Goal: Task Accomplishment & Management: Manage account settings

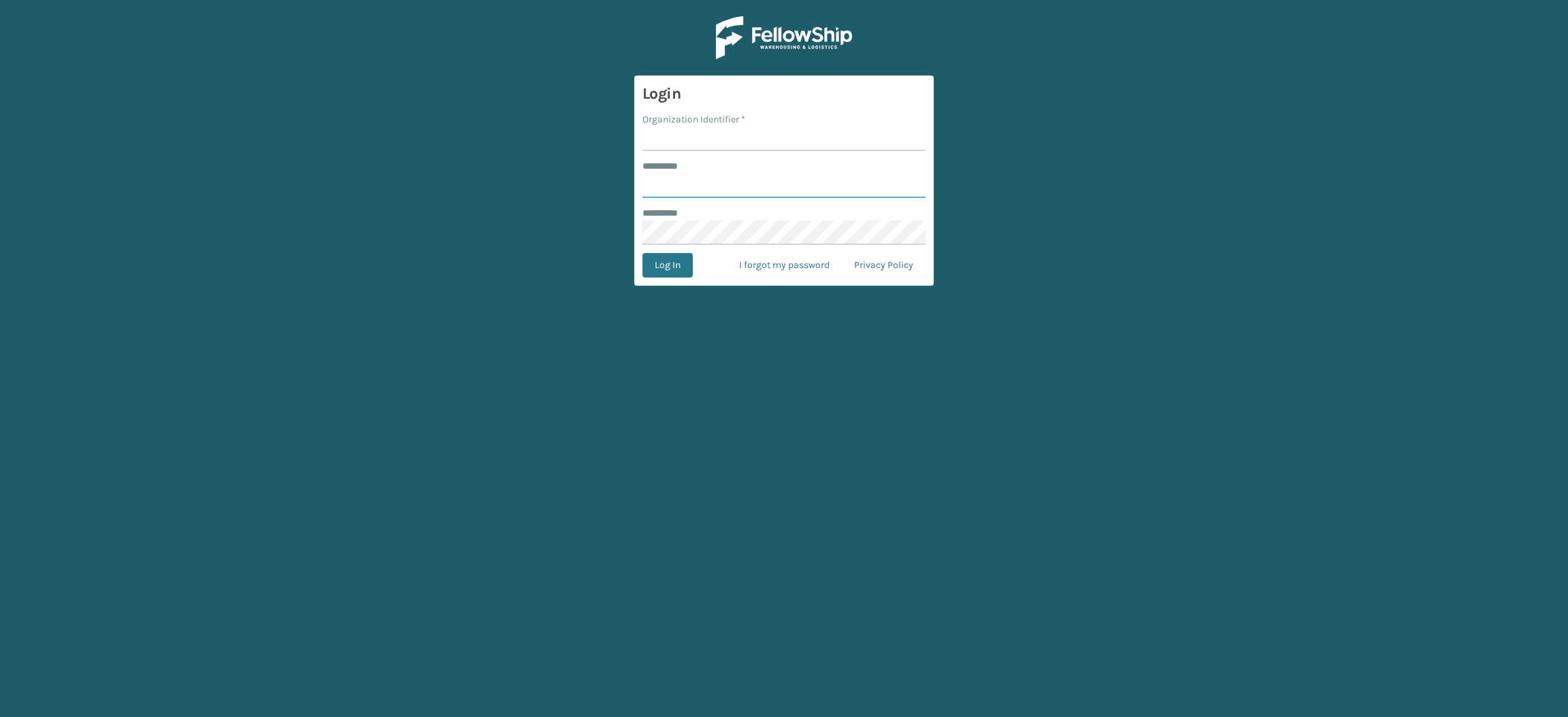
type input "**********"
click at [749, 129] on input "Organization Identifier *" at bounding box center [784, 139] width 283 height 25
type input "SuperAdminOrganization"
click at [651, 263] on button "Log In" at bounding box center [667, 265] width 50 height 25
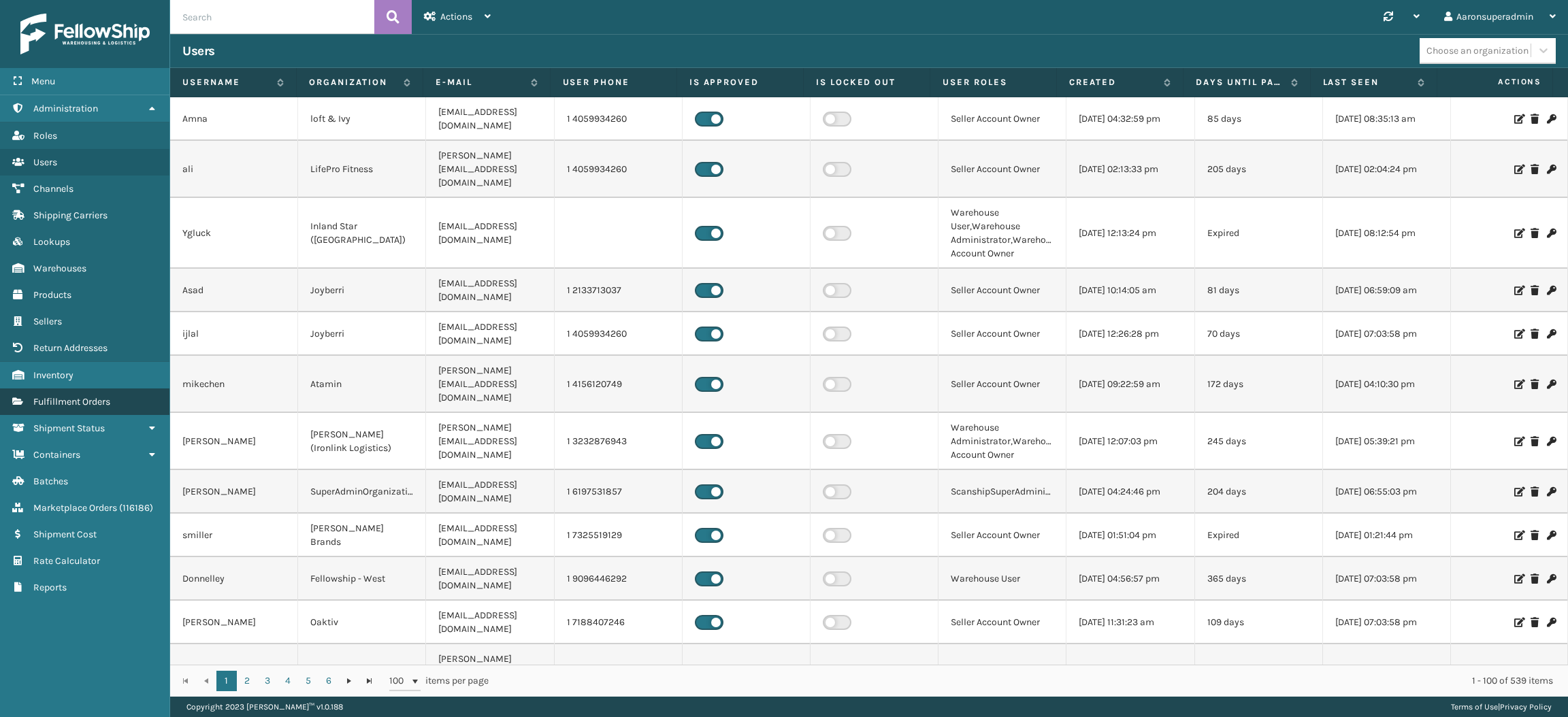
click at [130, 400] on link "Fulfillment Orders" at bounding box center [84, 402] width 169 height 26
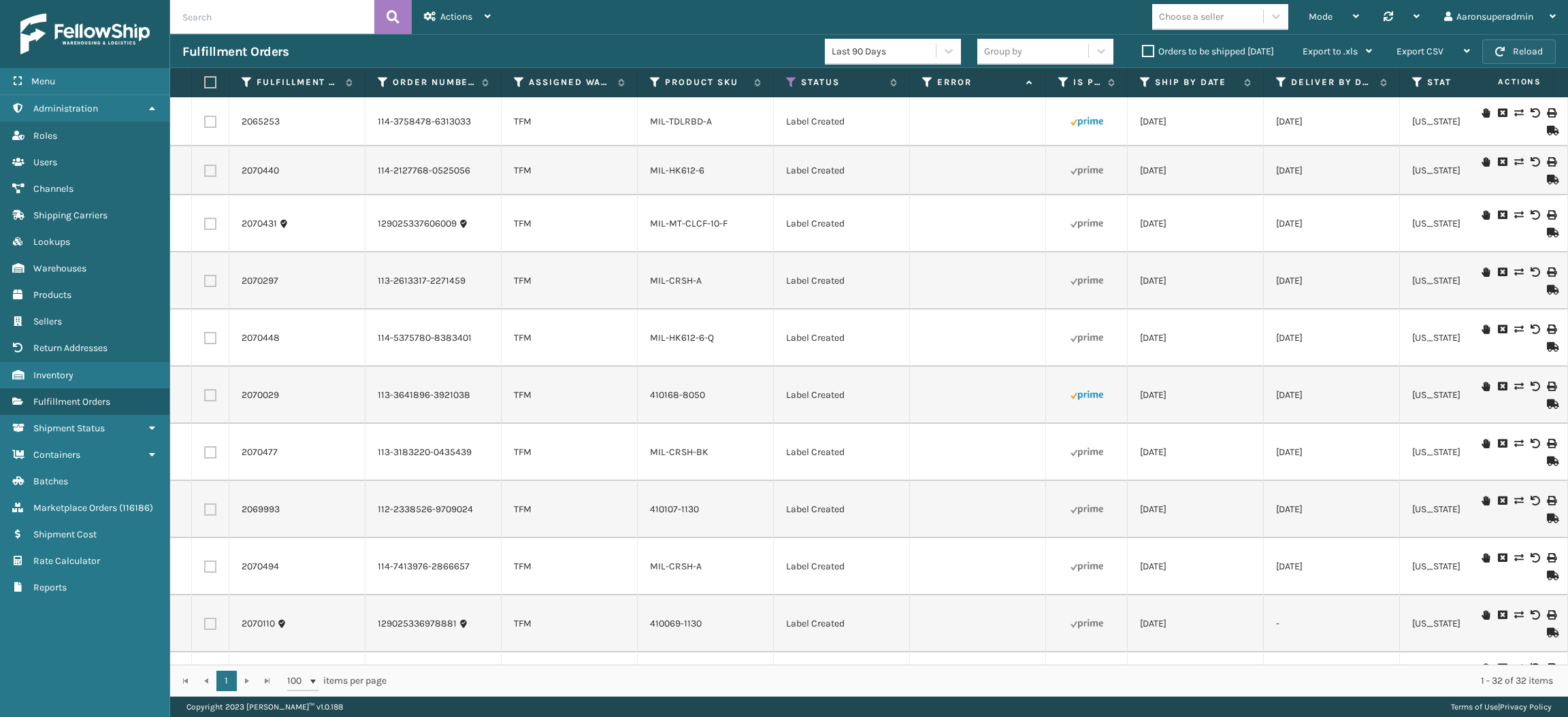
scroll to position [1, 0]
click at [1536, 41] on button "Reload" at bounding box center [1519, 52] width 74 height 25
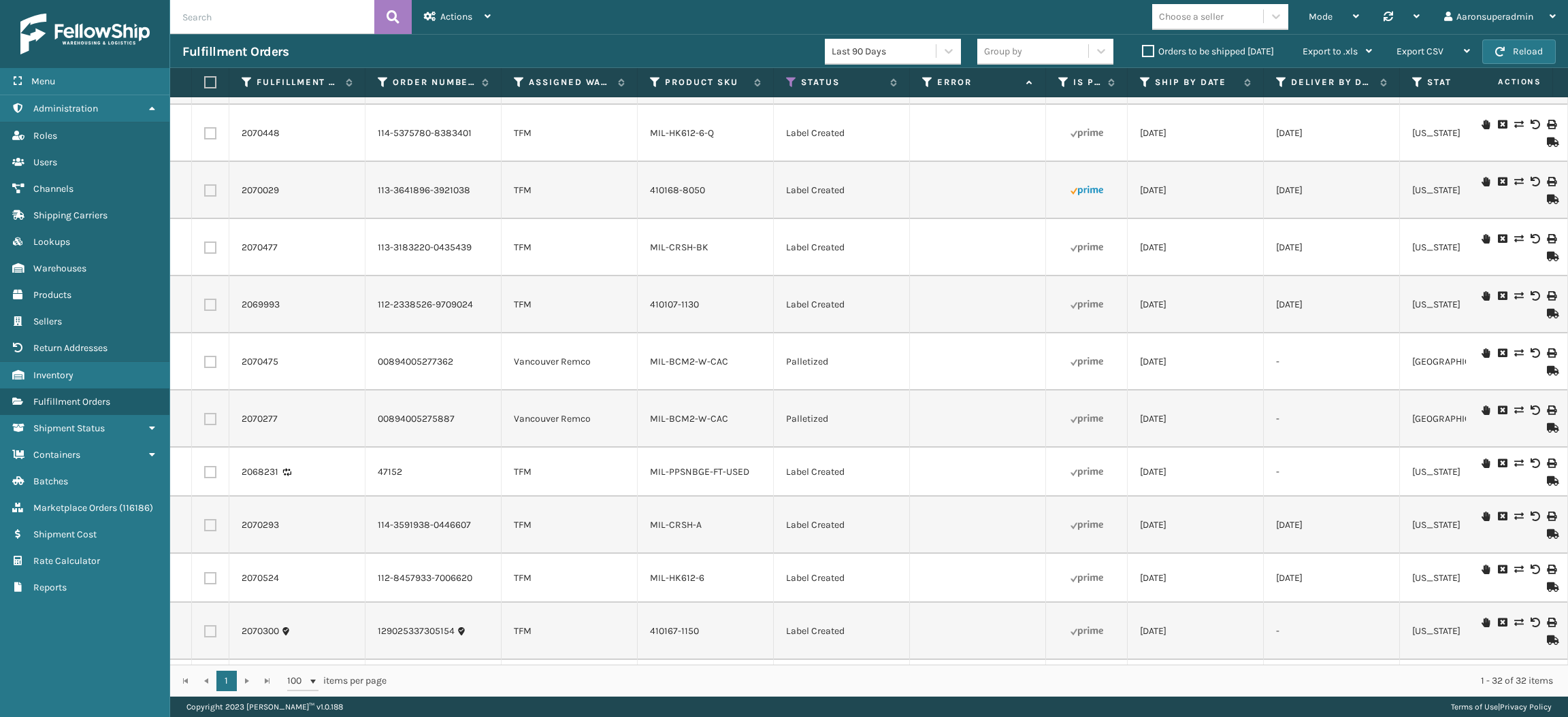
scroll to position [1048, 0]
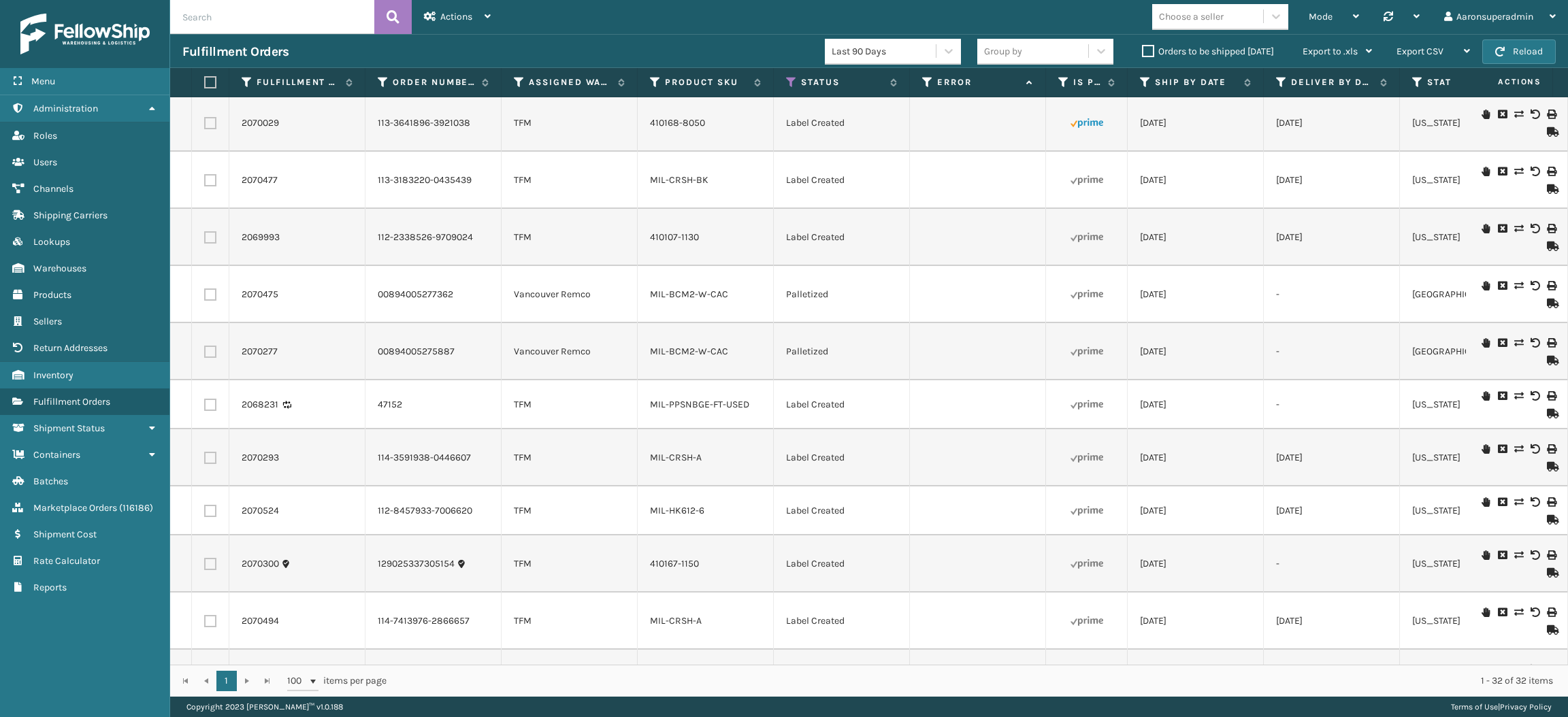
click at [205, 88] on label at bounding box center [208, 82] width 8 height 12
click at [205, 87] on input "checkbox" at bounding box center [205, 82] width 1 height 9
checkbox input "true"
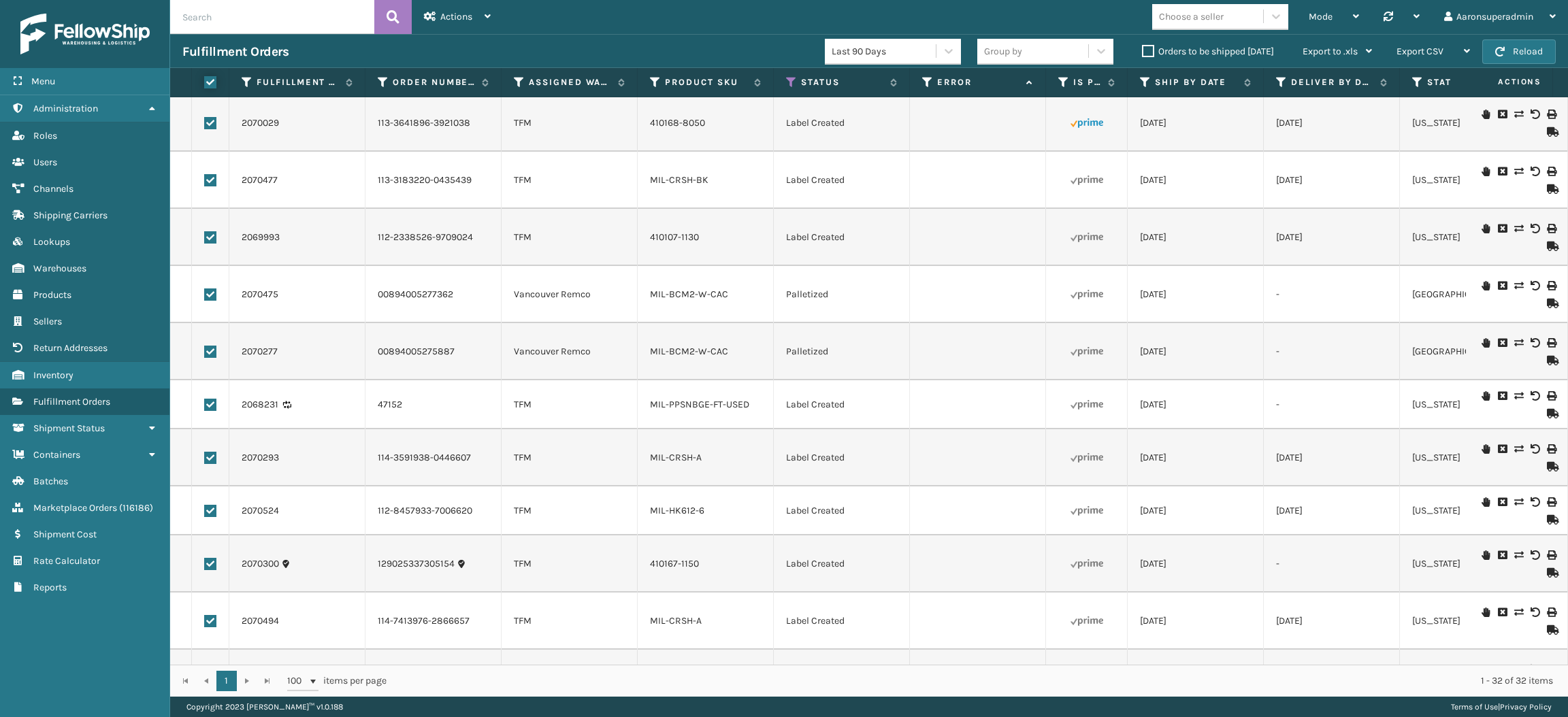
checkbox input "true"
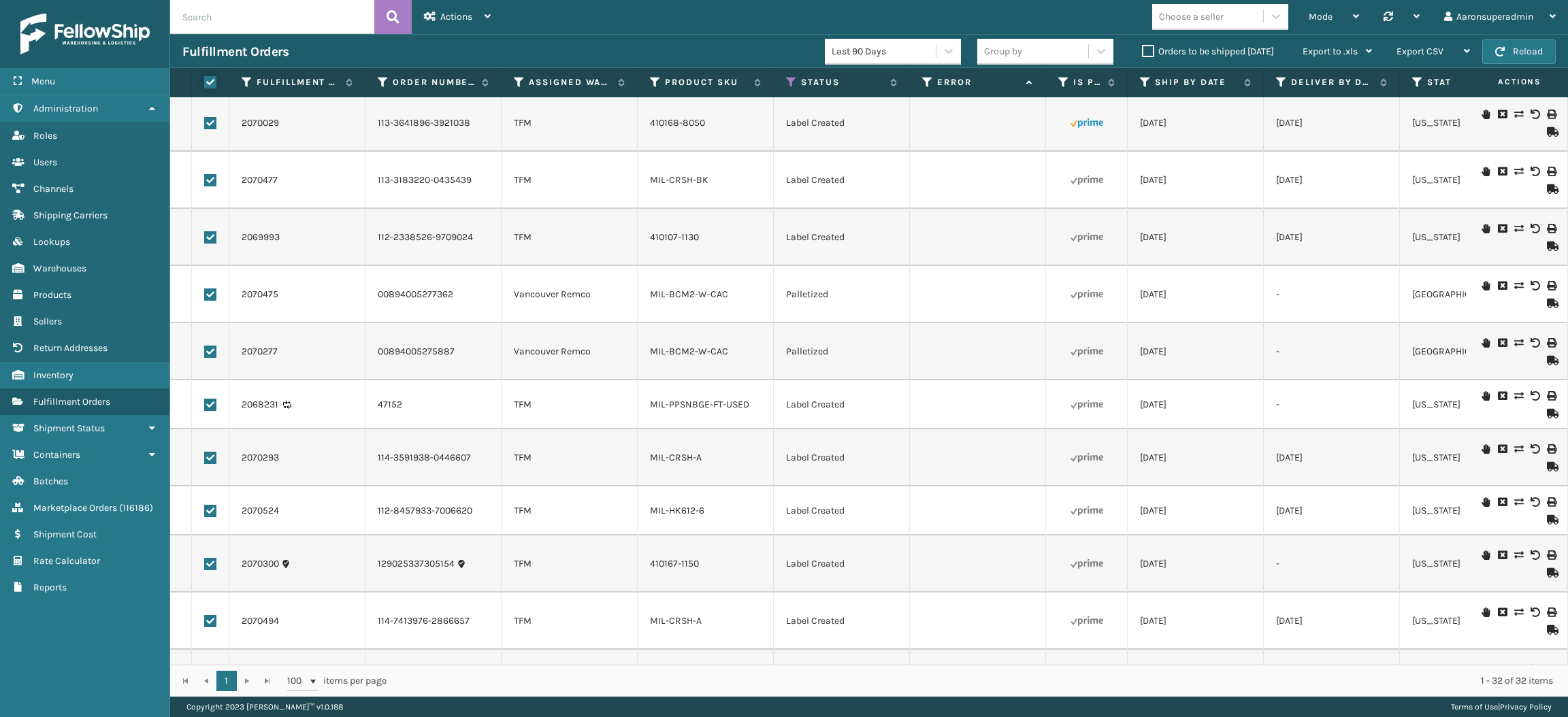
checkbox input "true"
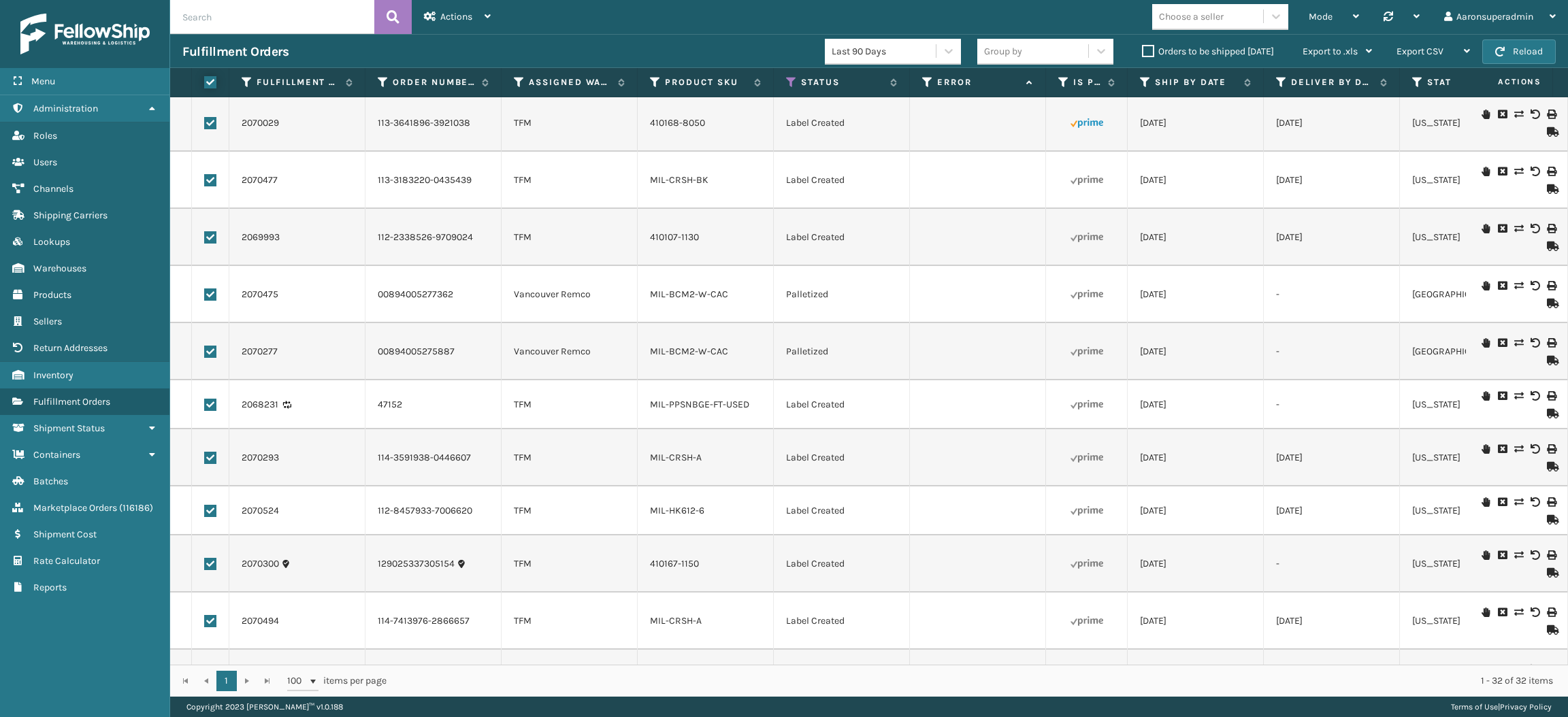
checkbox input "true"
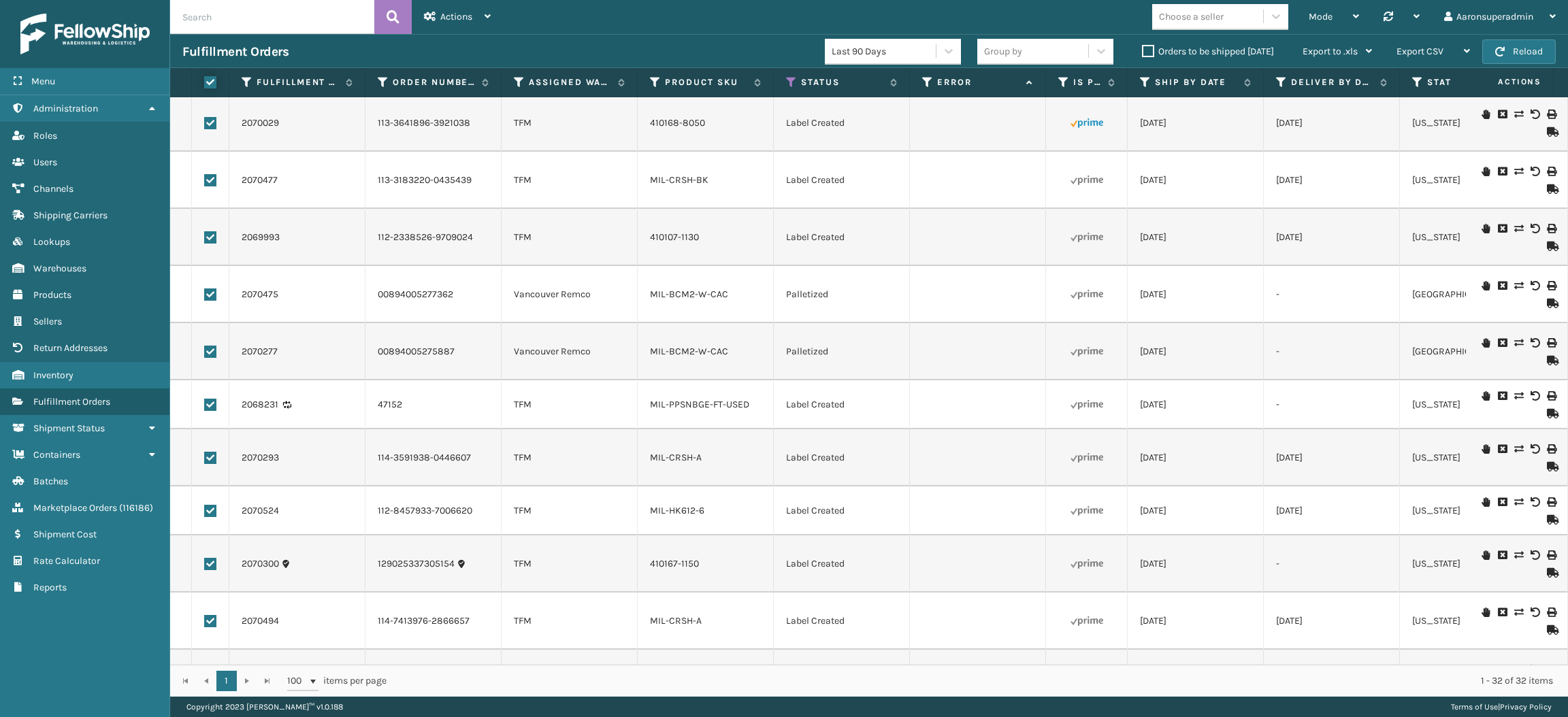
checkbox input "true"
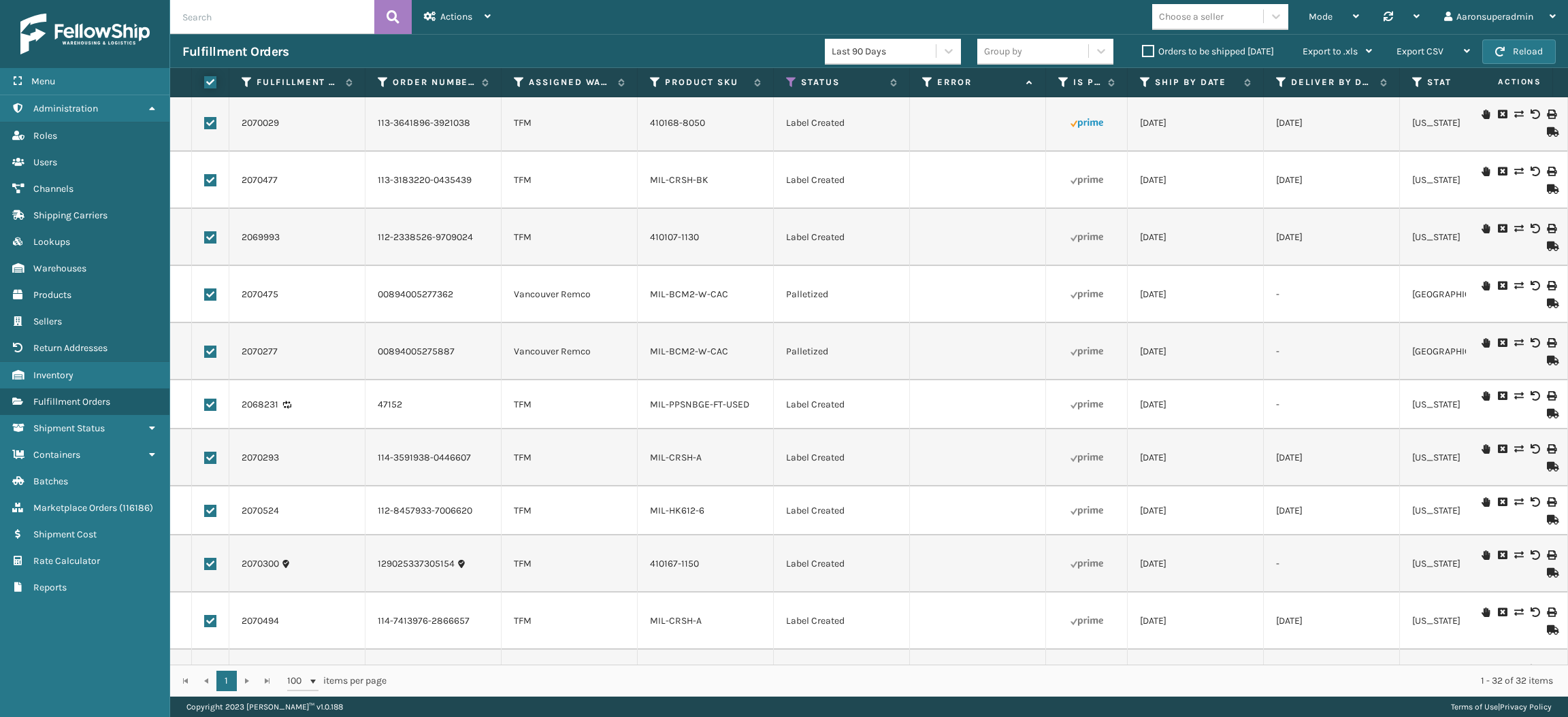
checkbox input "true"
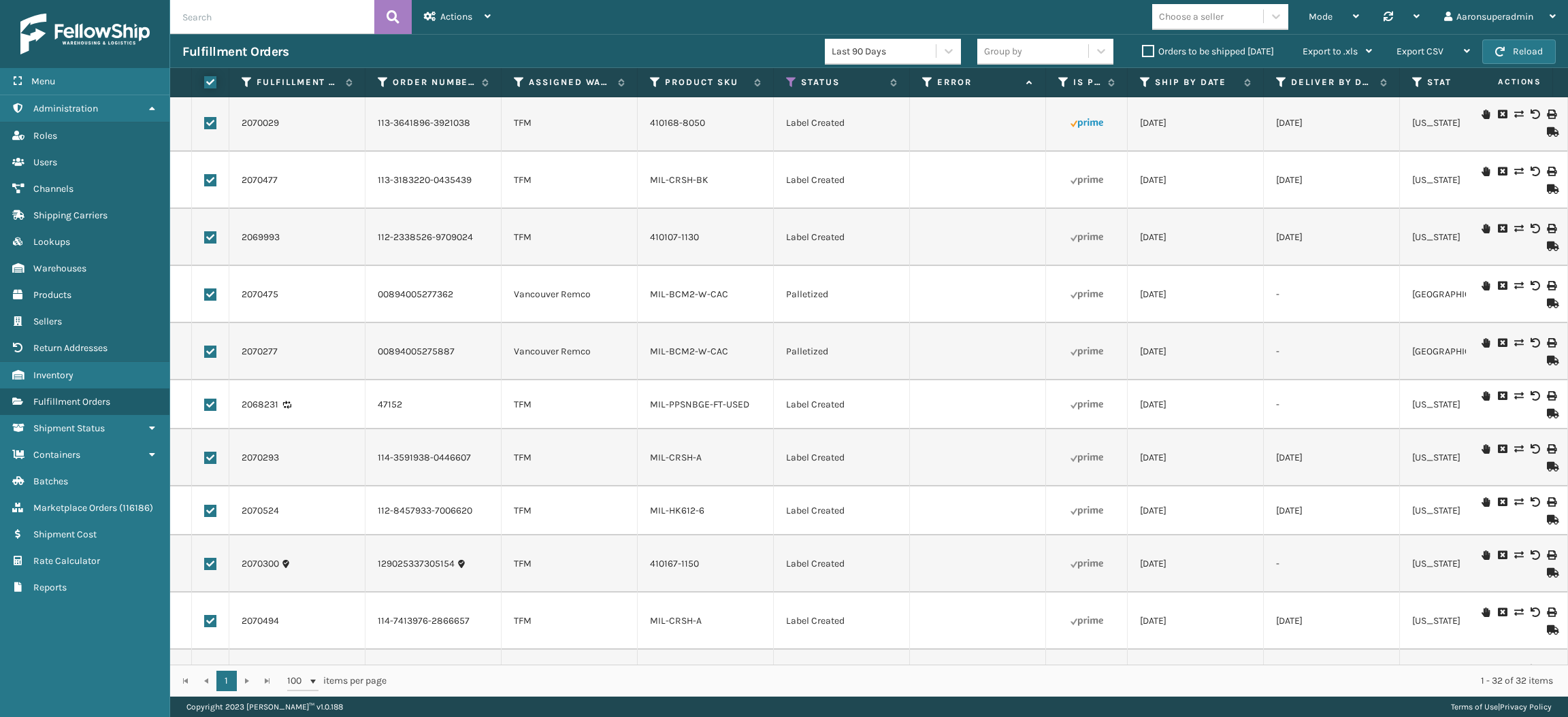
checkbox input "true"
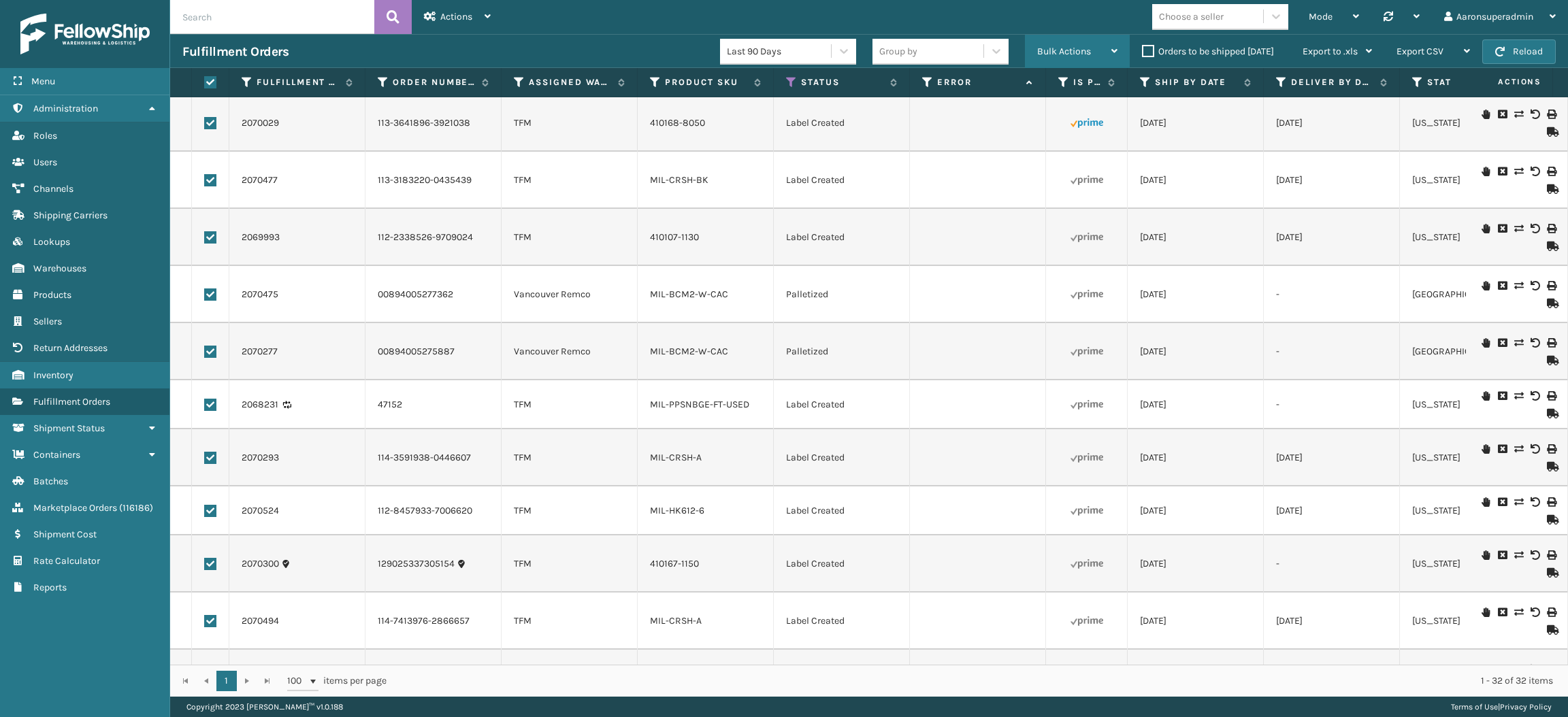
click at [1069, 38] on div "Bulk Actions" at bounding box center [1076, 52] width 80 height 34
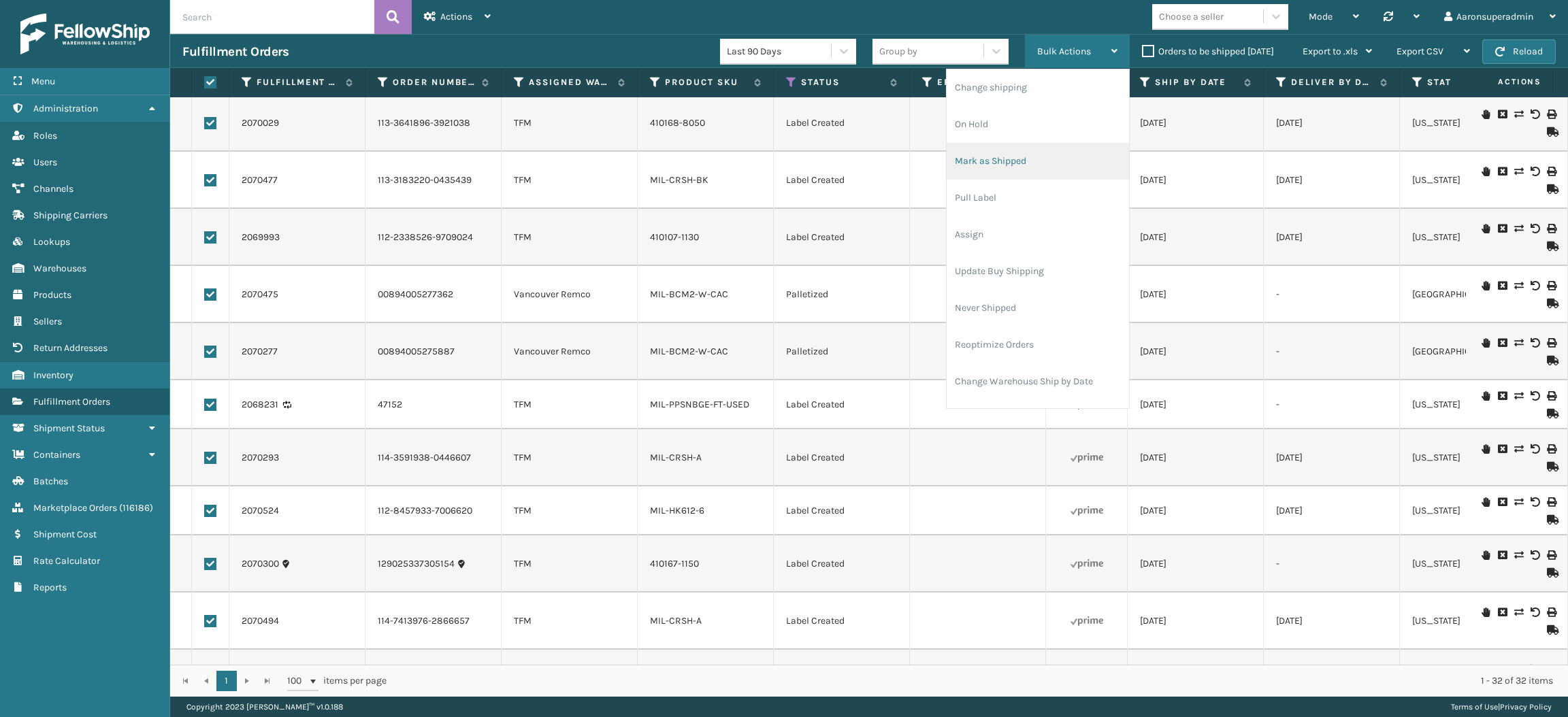
click at [1014, 155] on li "Mark as Shipped" at bounding box center [1038, 161] width 183 height 37
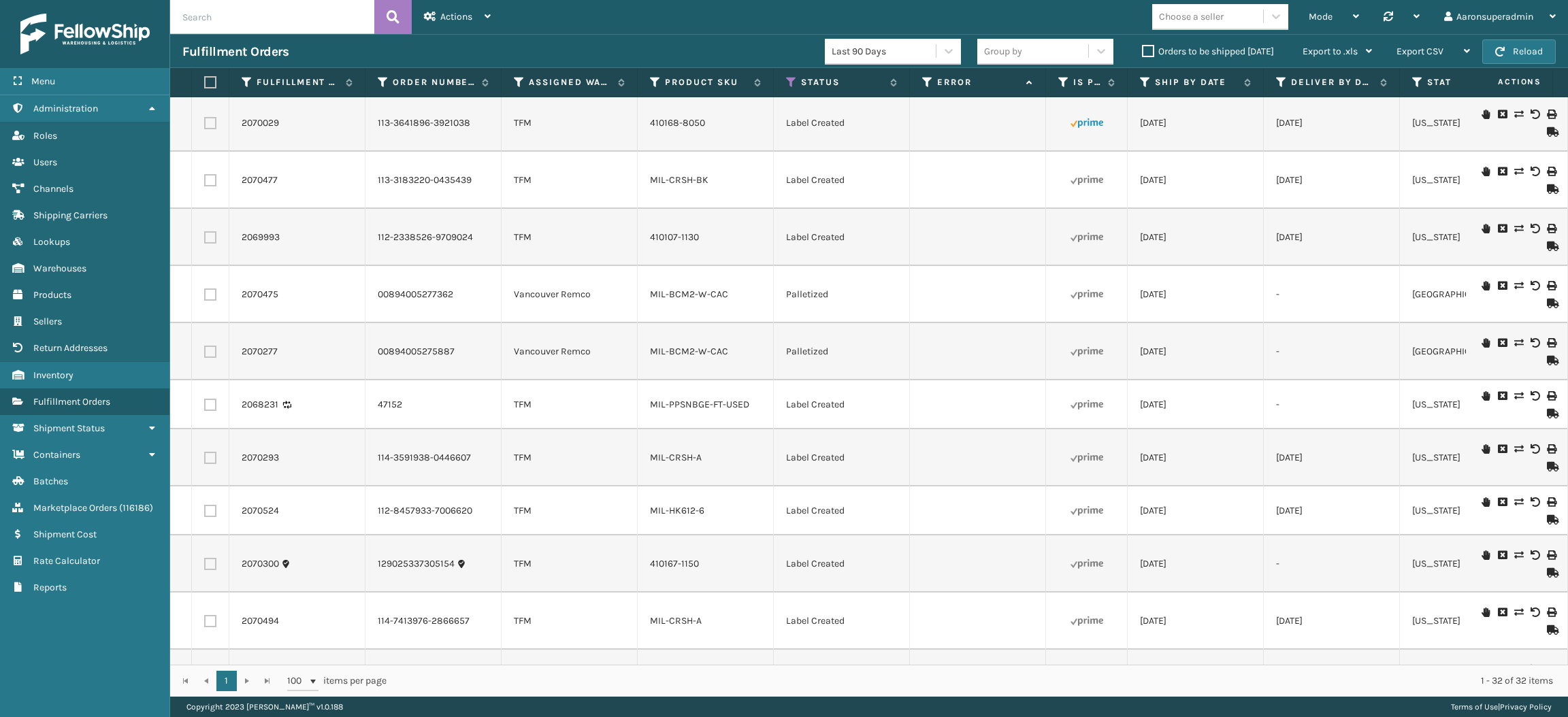
checkbox input "false"
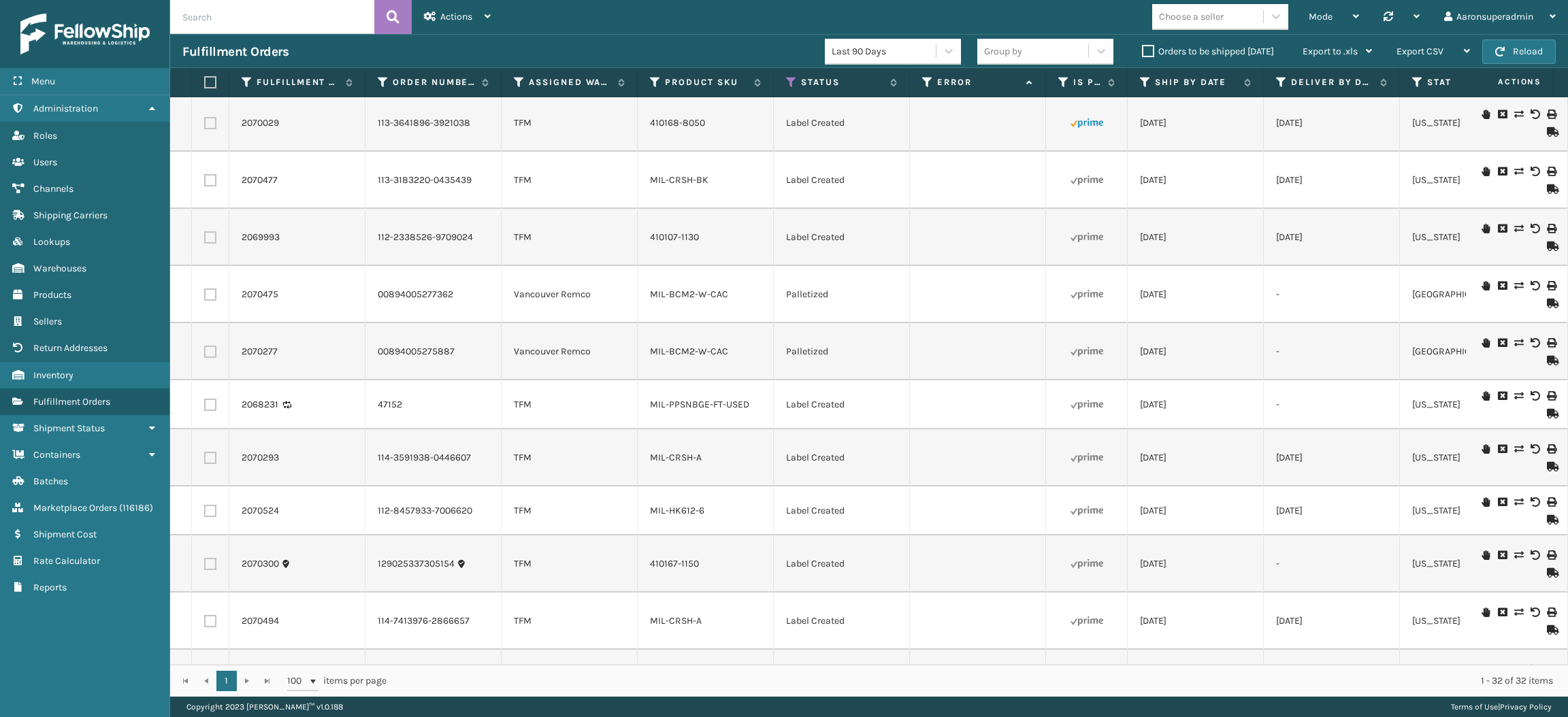
checkbox input "false"
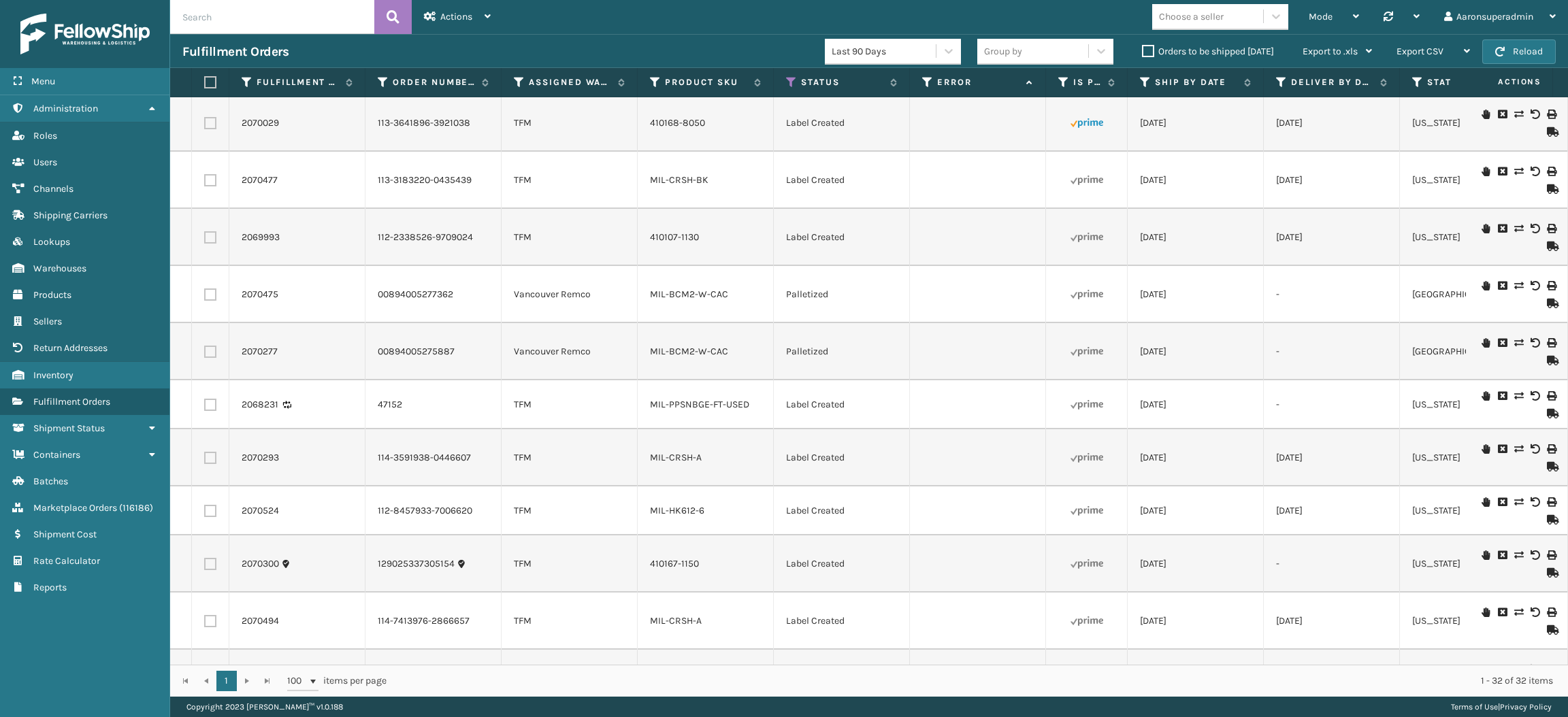
checkbox input "false"
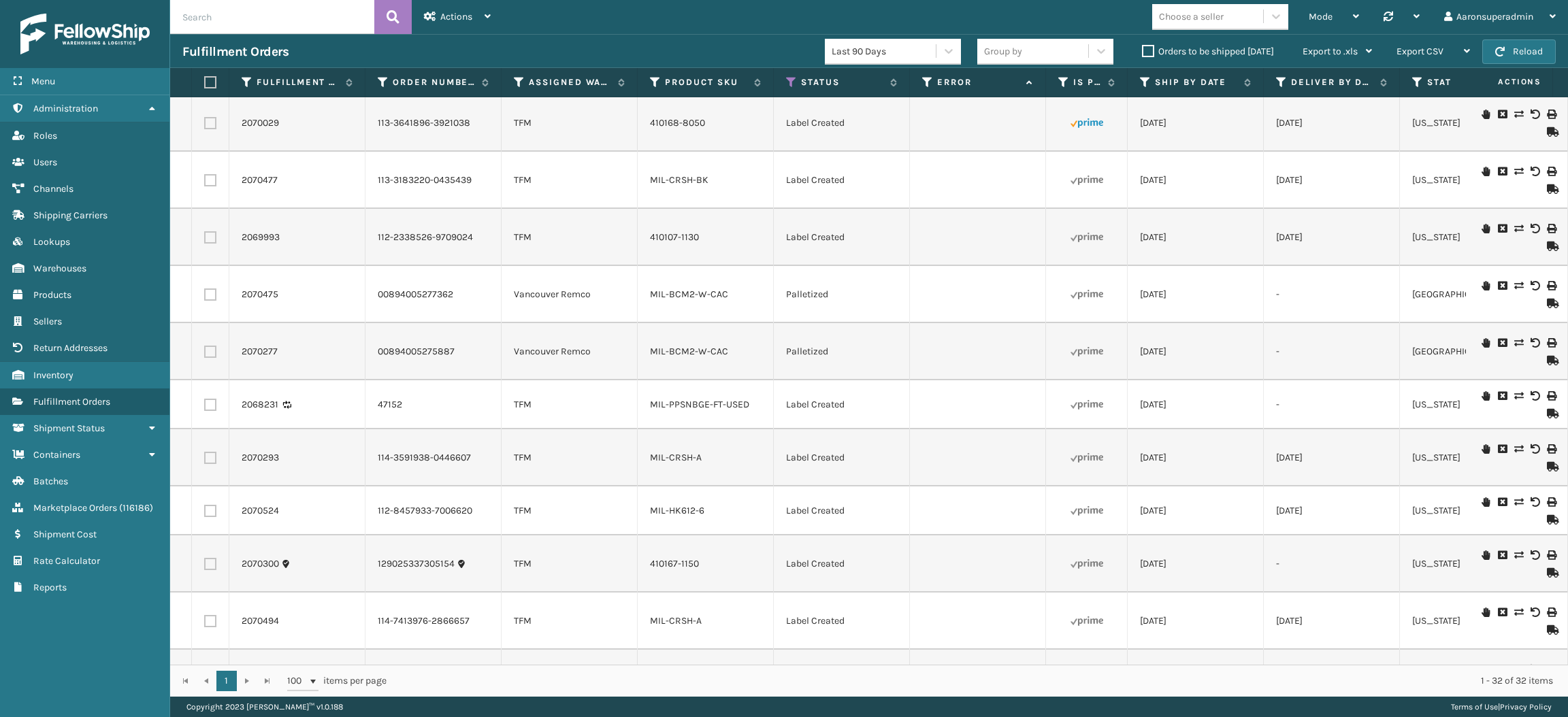
checkbox input "false"
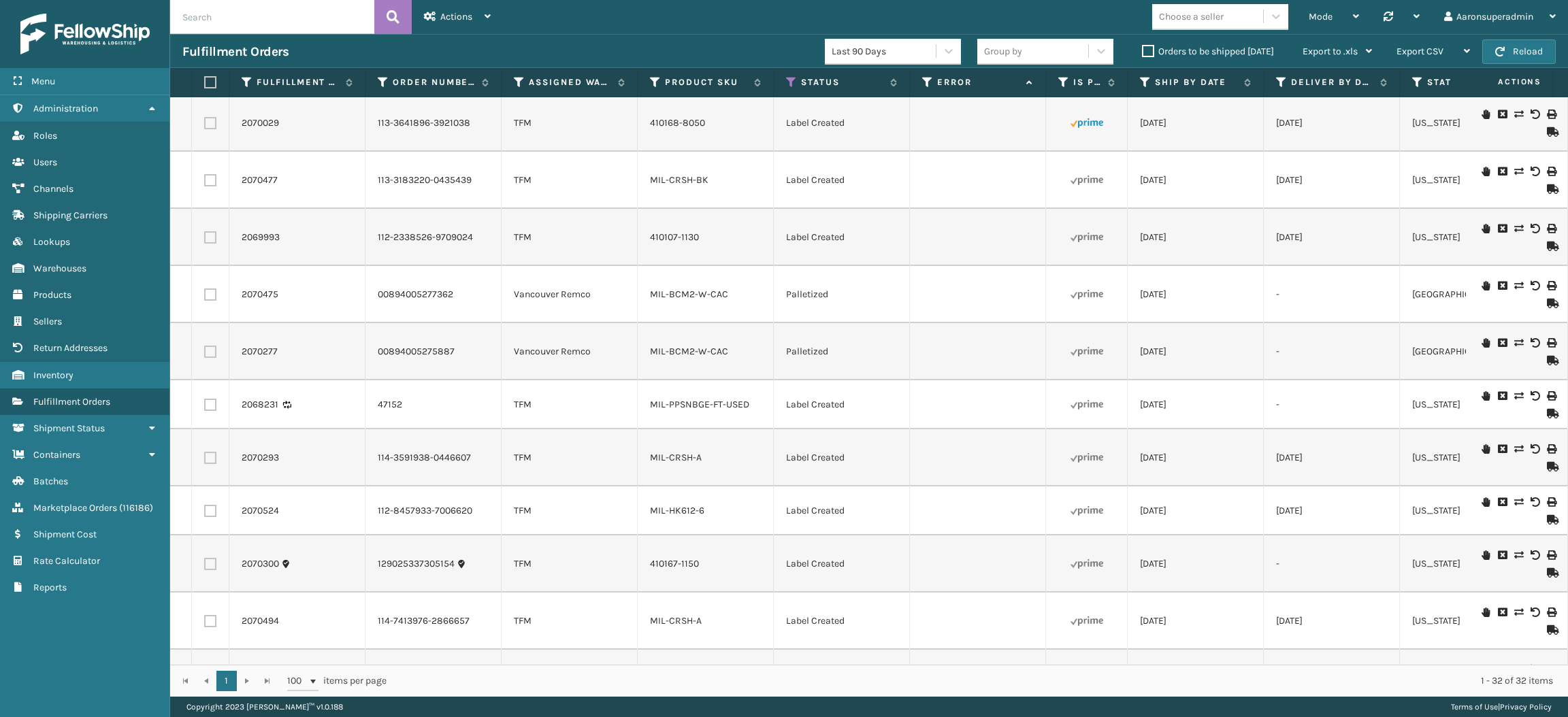
checkbox input "false"
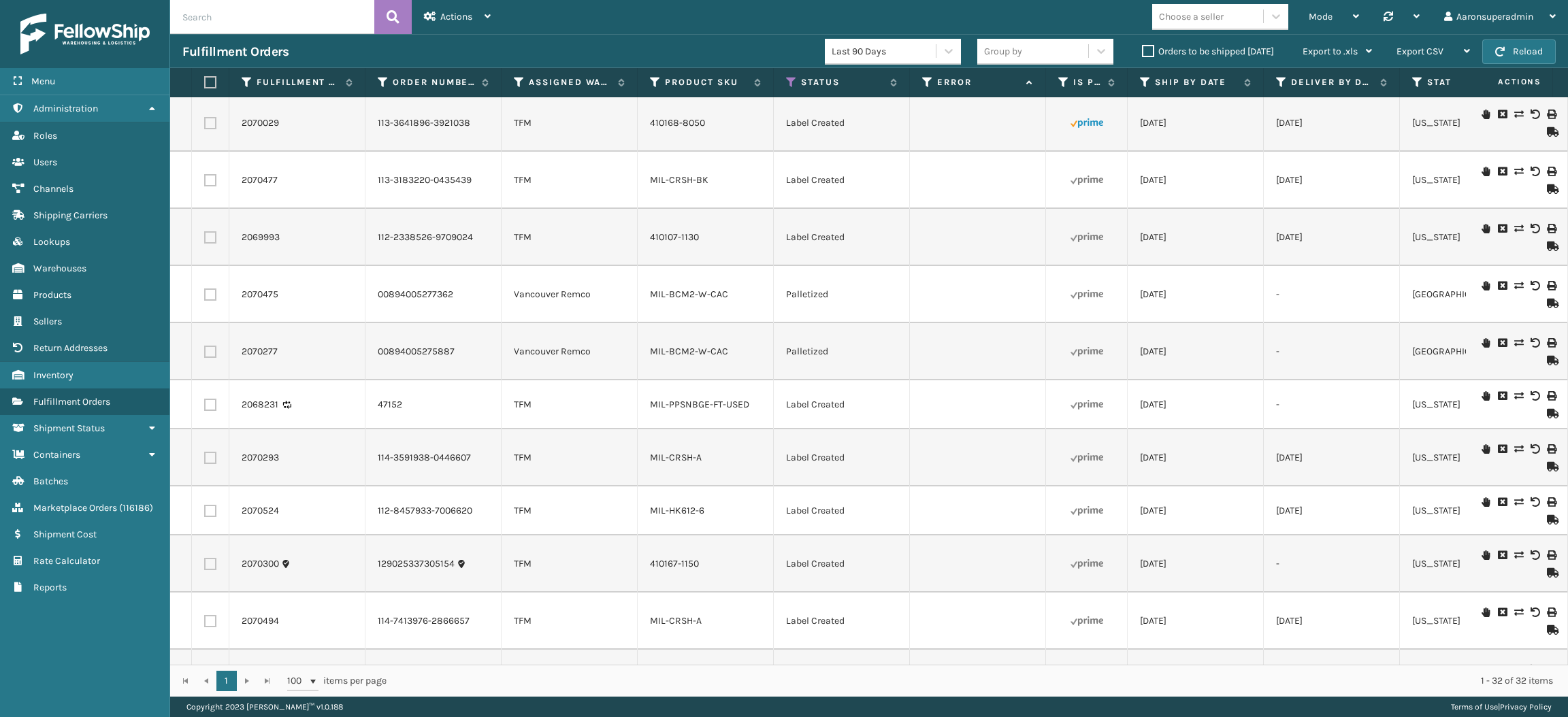
checkbox input "false"
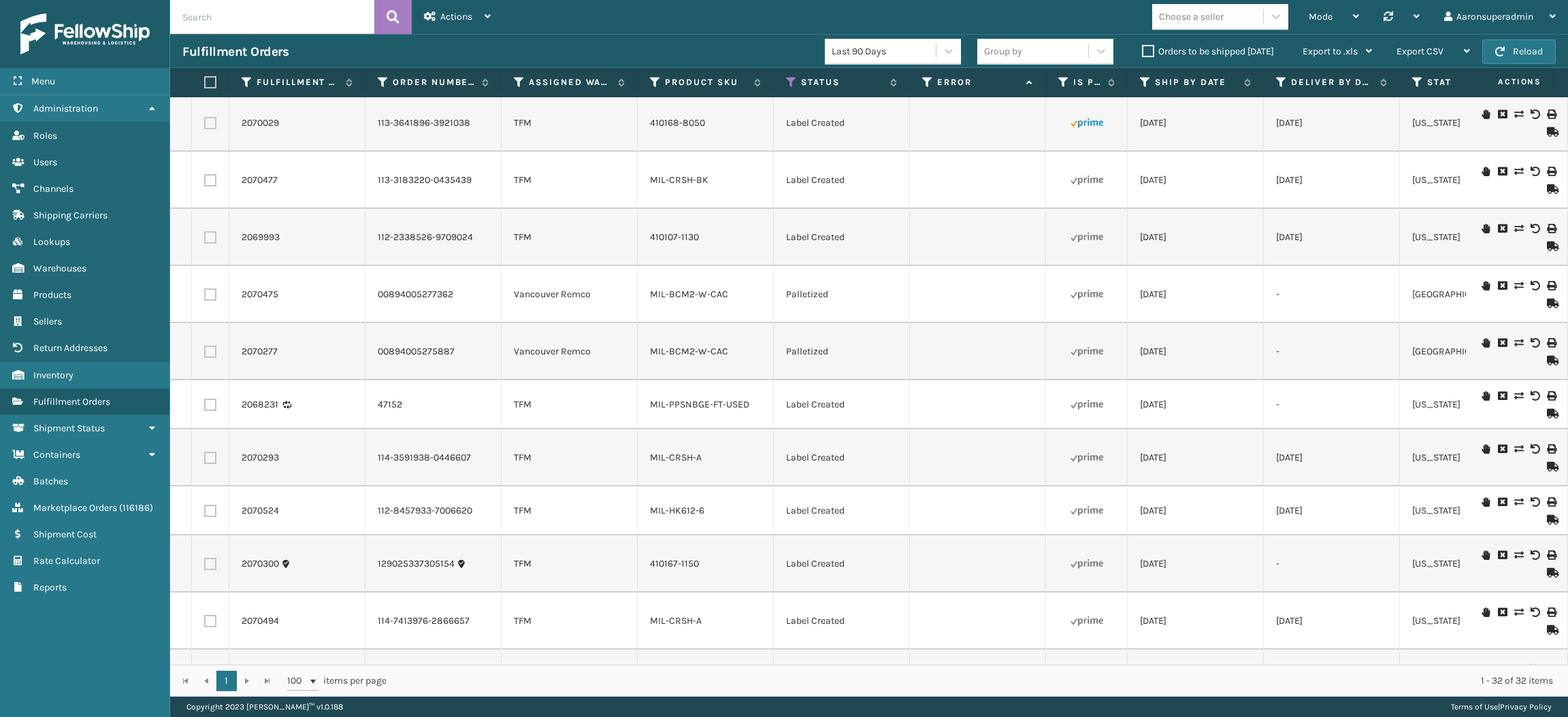
checkbox input "false"
click at [1154, 48] on label "Orders to be shipped [DATE]" at bounding box center [1208, 51] width 132 height 11
click at [1142, 48] on input "Orders to be shipped [DATE]" at bounding box center [1142, 48] width 1 height 9
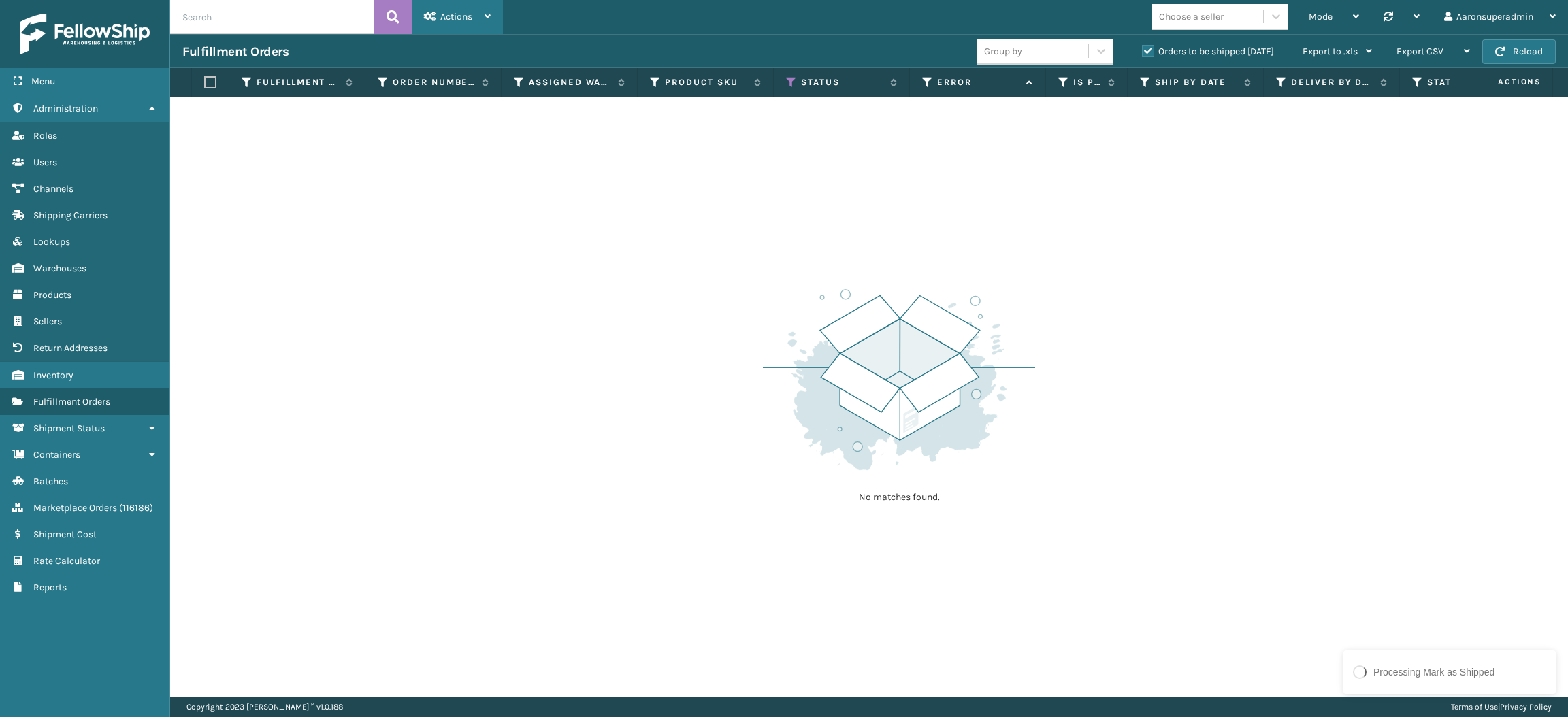
click at [442, 14] on span "Actions" at bounding box center [456, 16] width 32 height 11
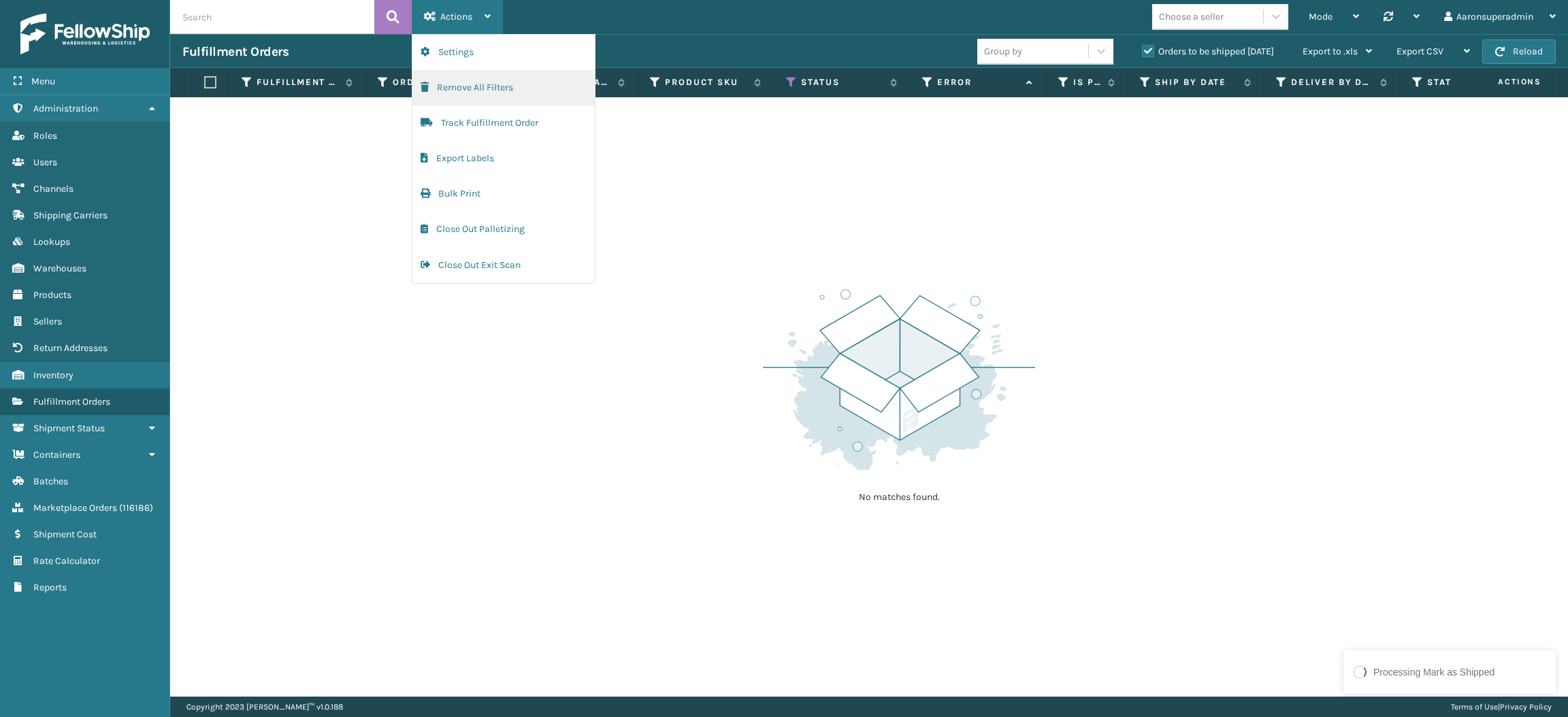
click at [513, 89] on button "Remove All Filters" at bounding box center [504, 88] width 183 height 35
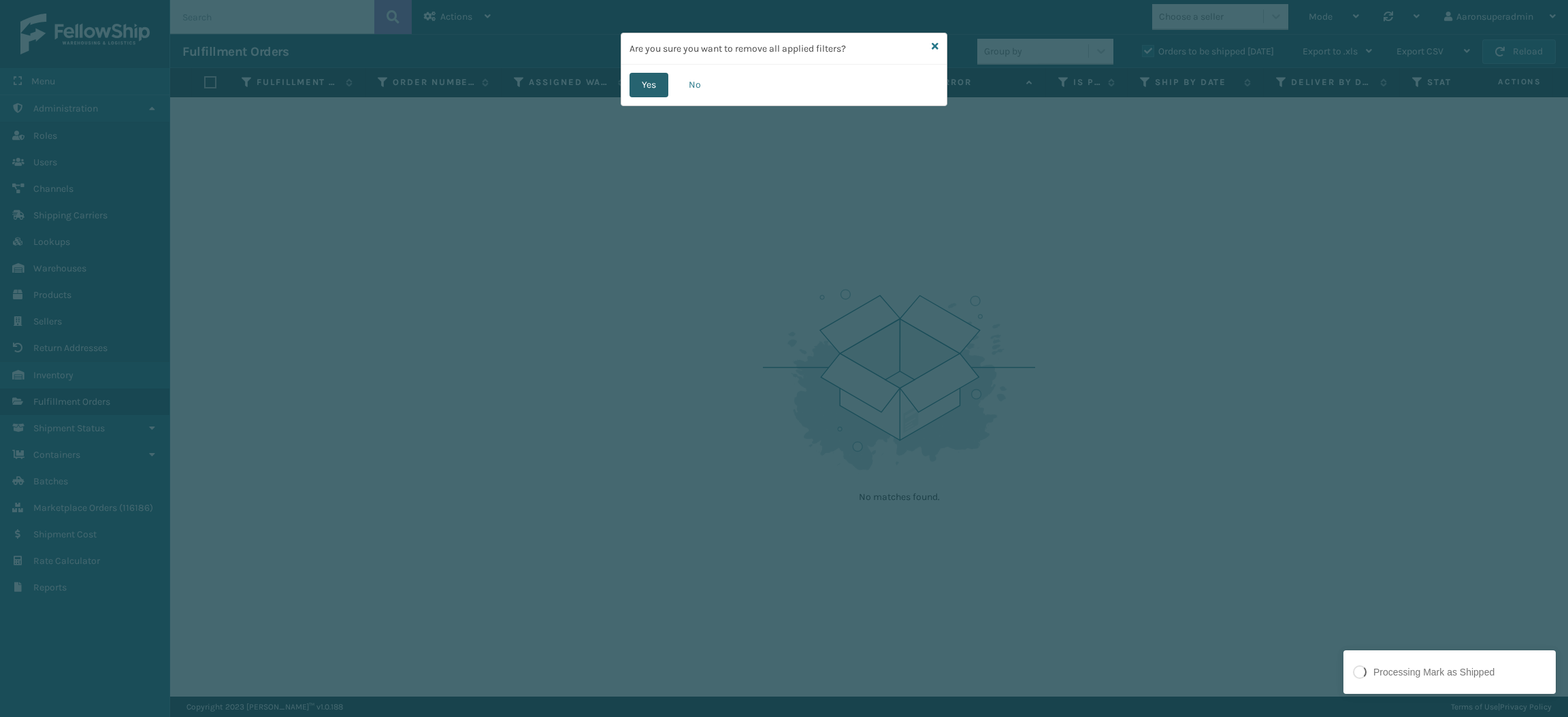
click at [634, 80] on button "Yes" at bounding box center [649, 85] width 39 height 25
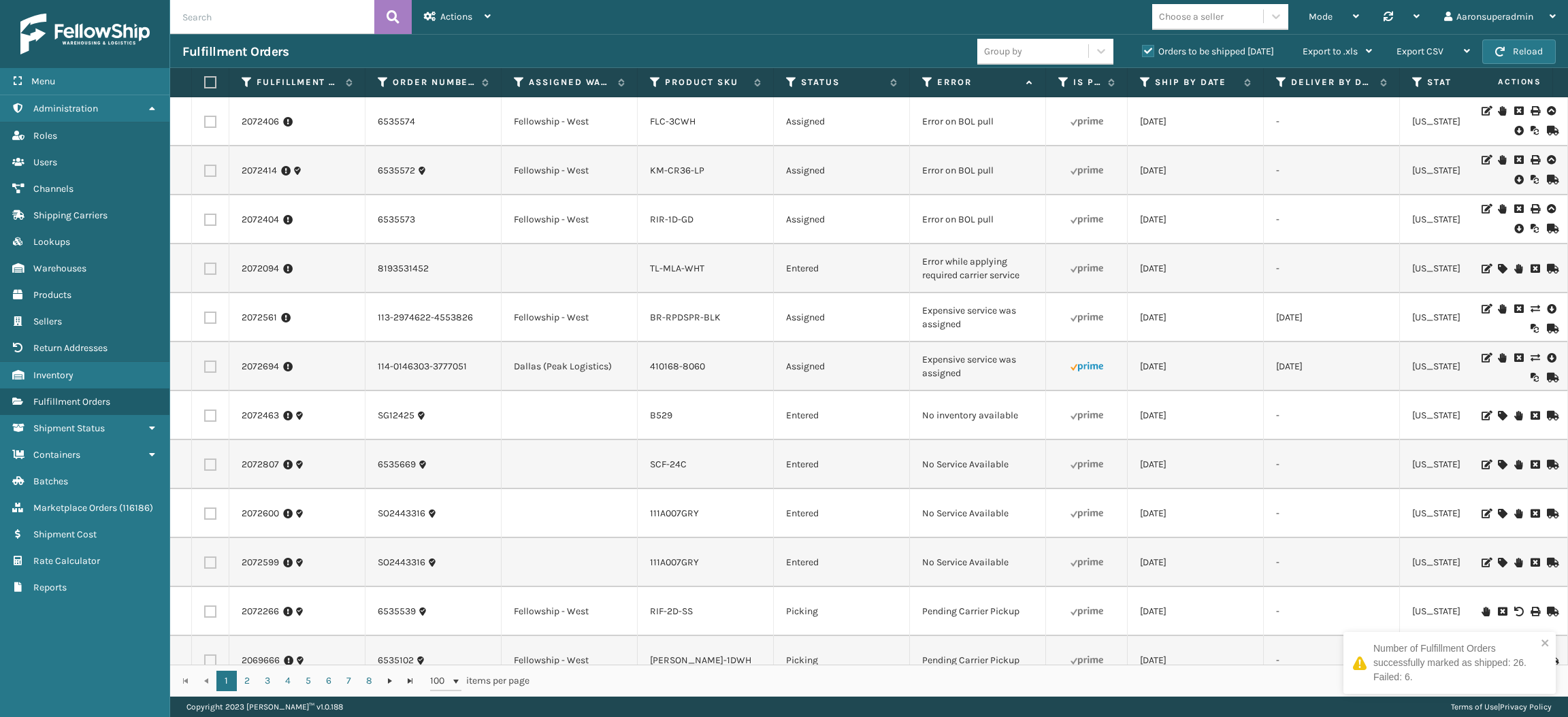
click at [207, 17] on input "text" at bounding box center [272, 17] width 205 height 34
paste input "2070618"
type input "2070618"
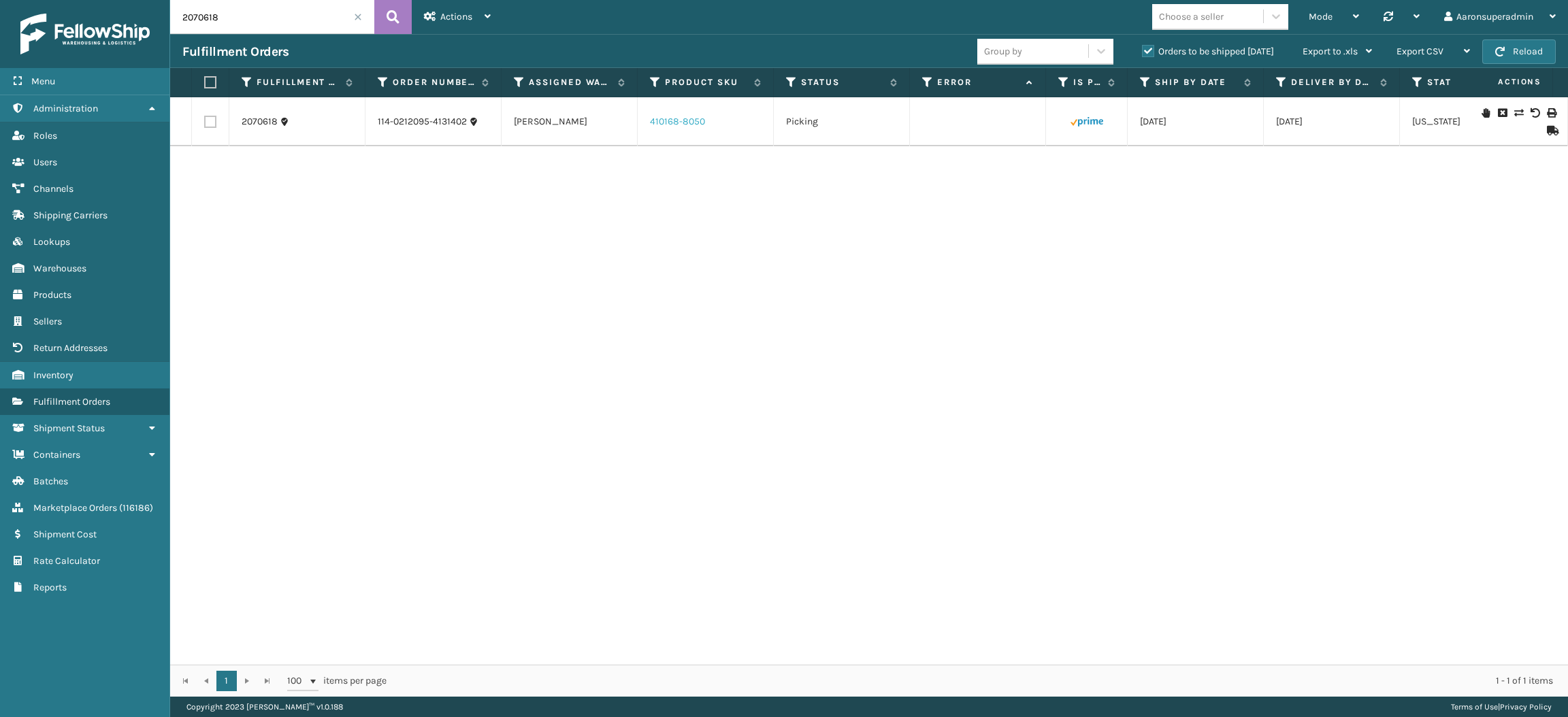
click at [672, 117] on link "410168-8050" at bounding box center [677, 121] width 55 height 11
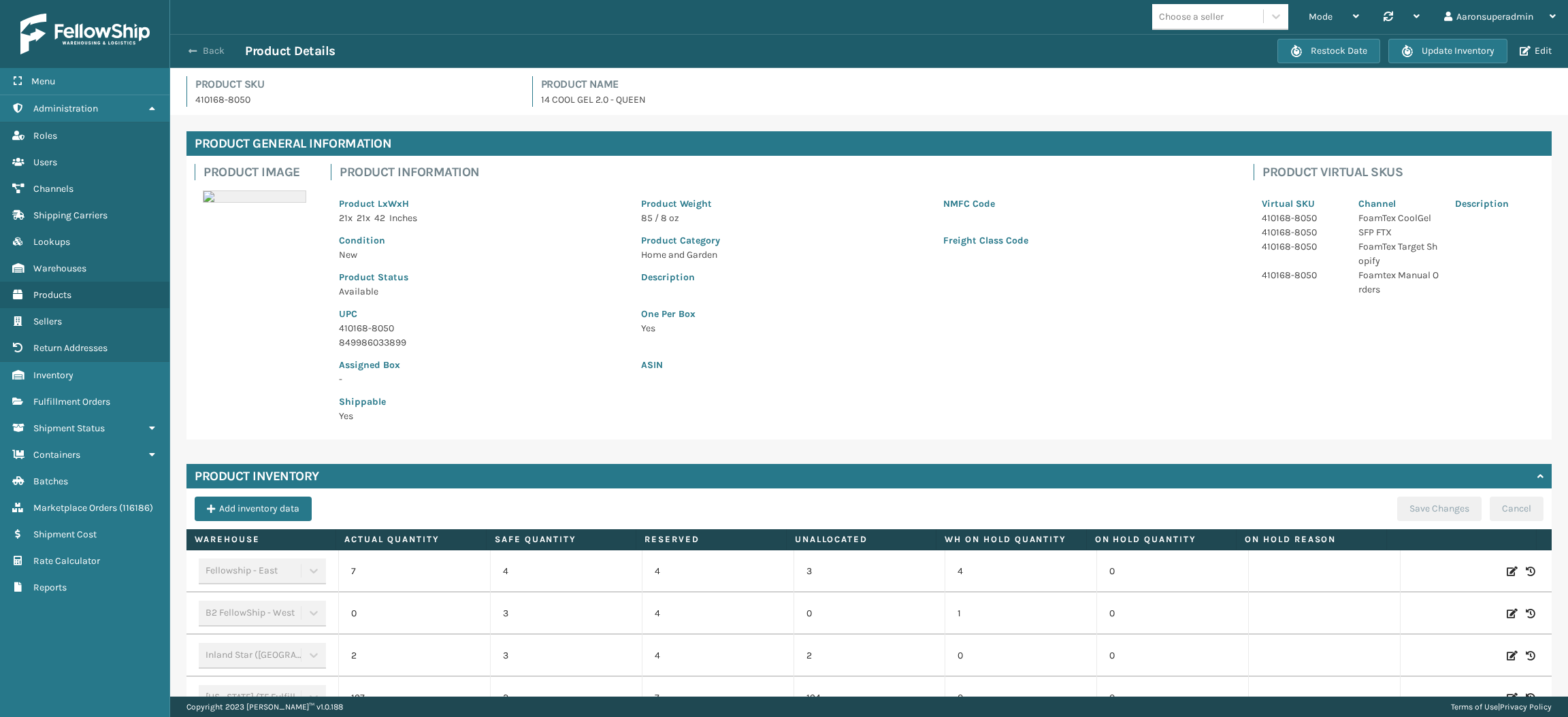
click at [211, 56] on button "Back" at bounding box center [213, 51] width 62 height 12
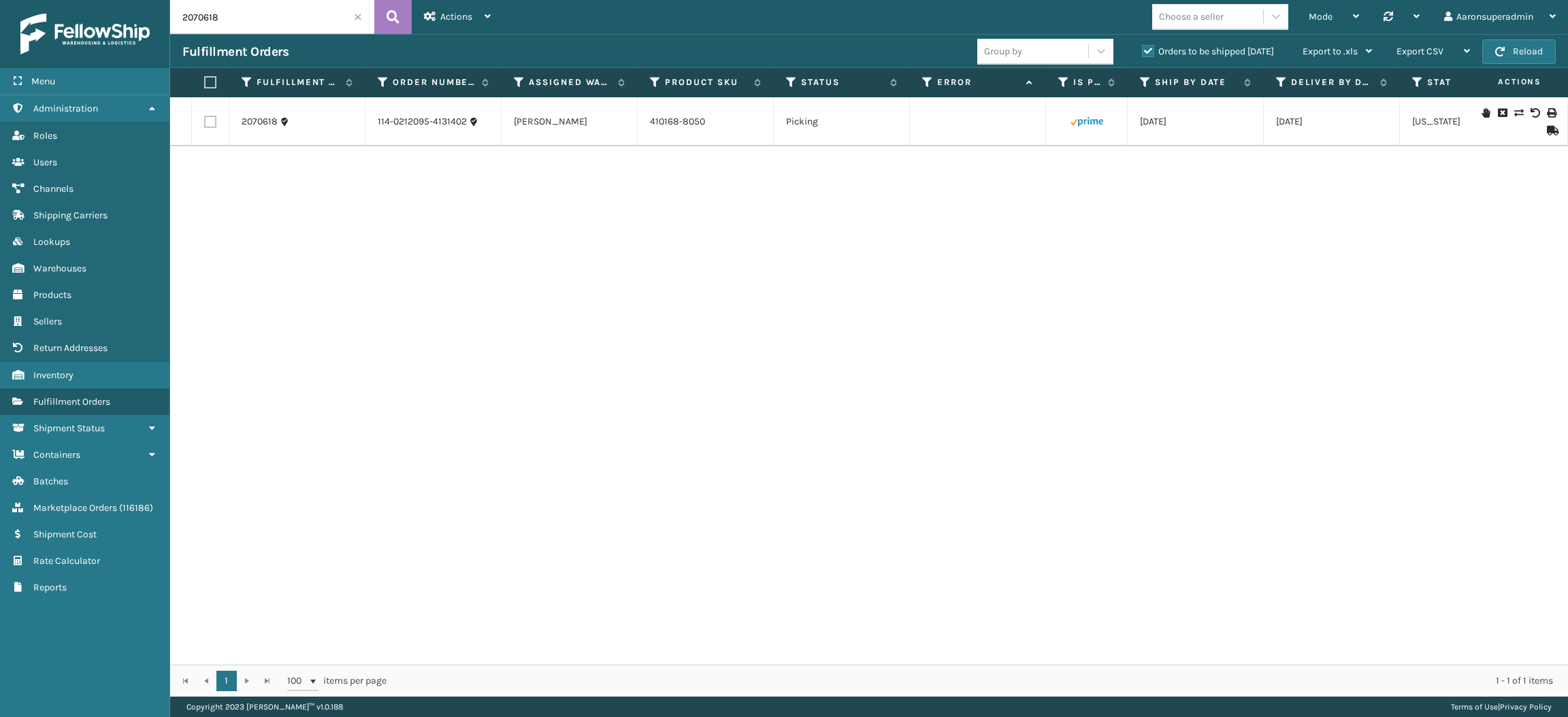
click at [1514, 113] on icon at bounding box center [1518, 112] width 8 height 10
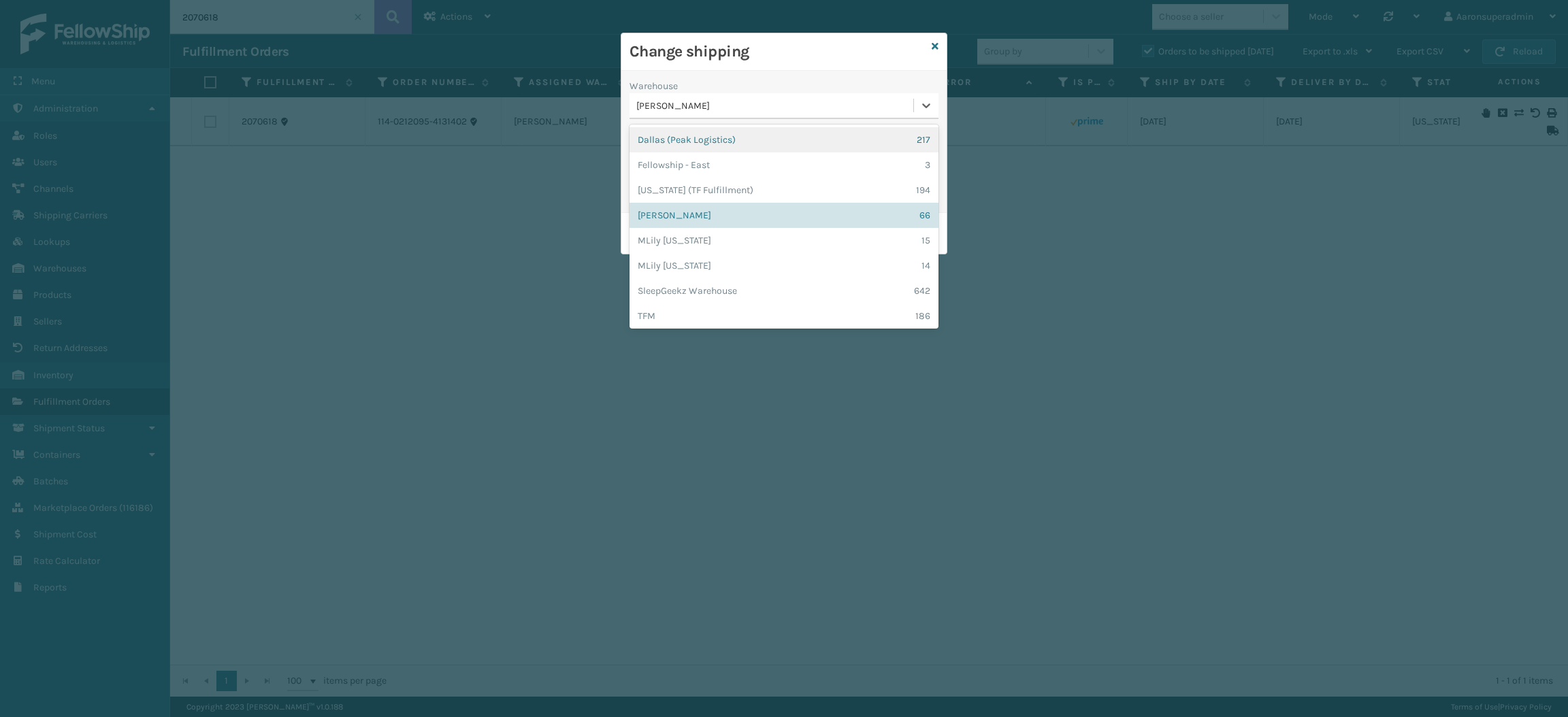
click at [666, 101] on div "[PERSON_NAME]" at bounding box center [775, 105] width 278 height 14
click at [660, 148] on div "Dallas (Peak Logistics) 217" at bounding box center [784, 140] width 309 height 25
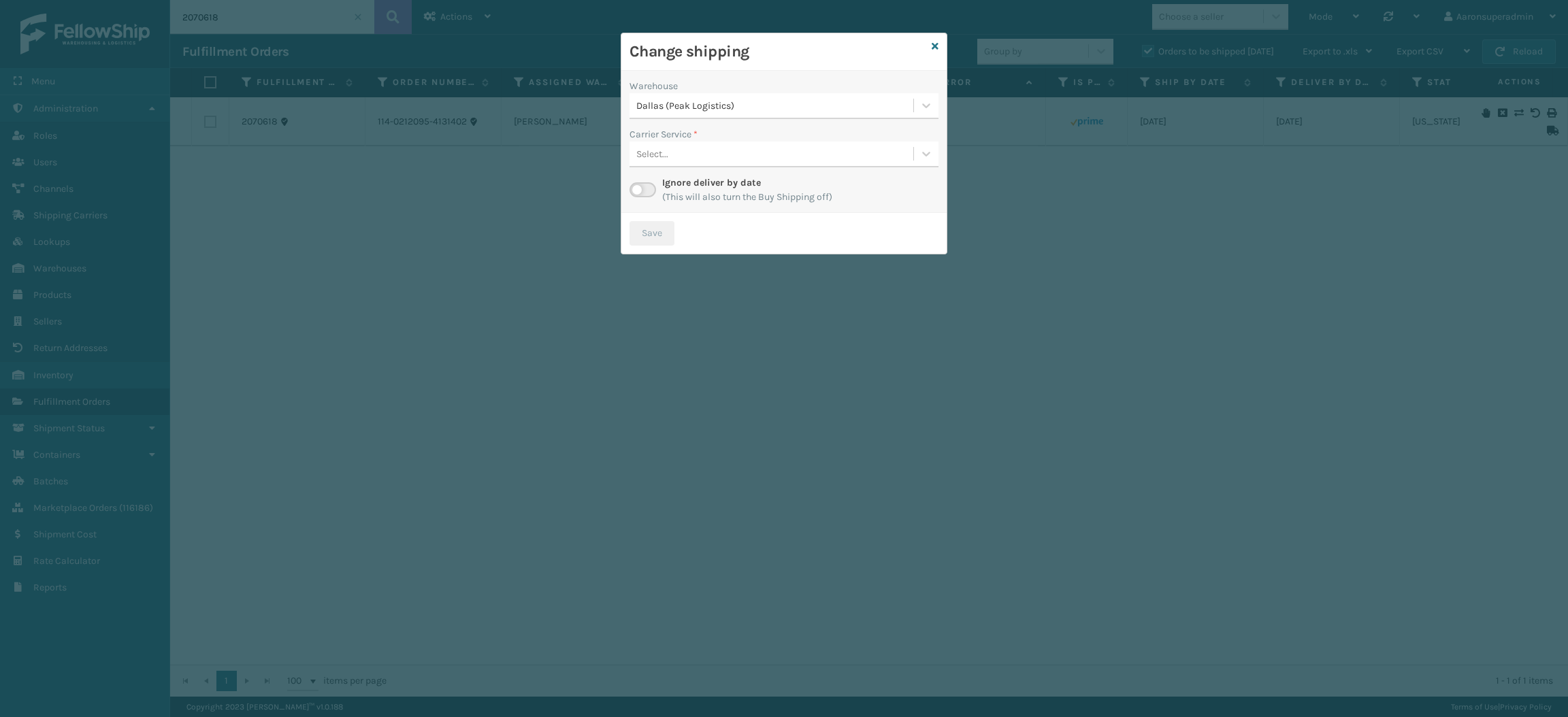
click at [820, 141] on div "Select..." at bounding box center [784, 154] width 309 height 25
click at [649, 140] on label "Carrier Service *" at bounding box center [664, 134] width 68 height 14
click at [640, 189] on label at bounding box center [643, 190] width 26 height 15
click at [638, 189] on input "checkbox" at bounding box center [634, 187] width 9 height 9
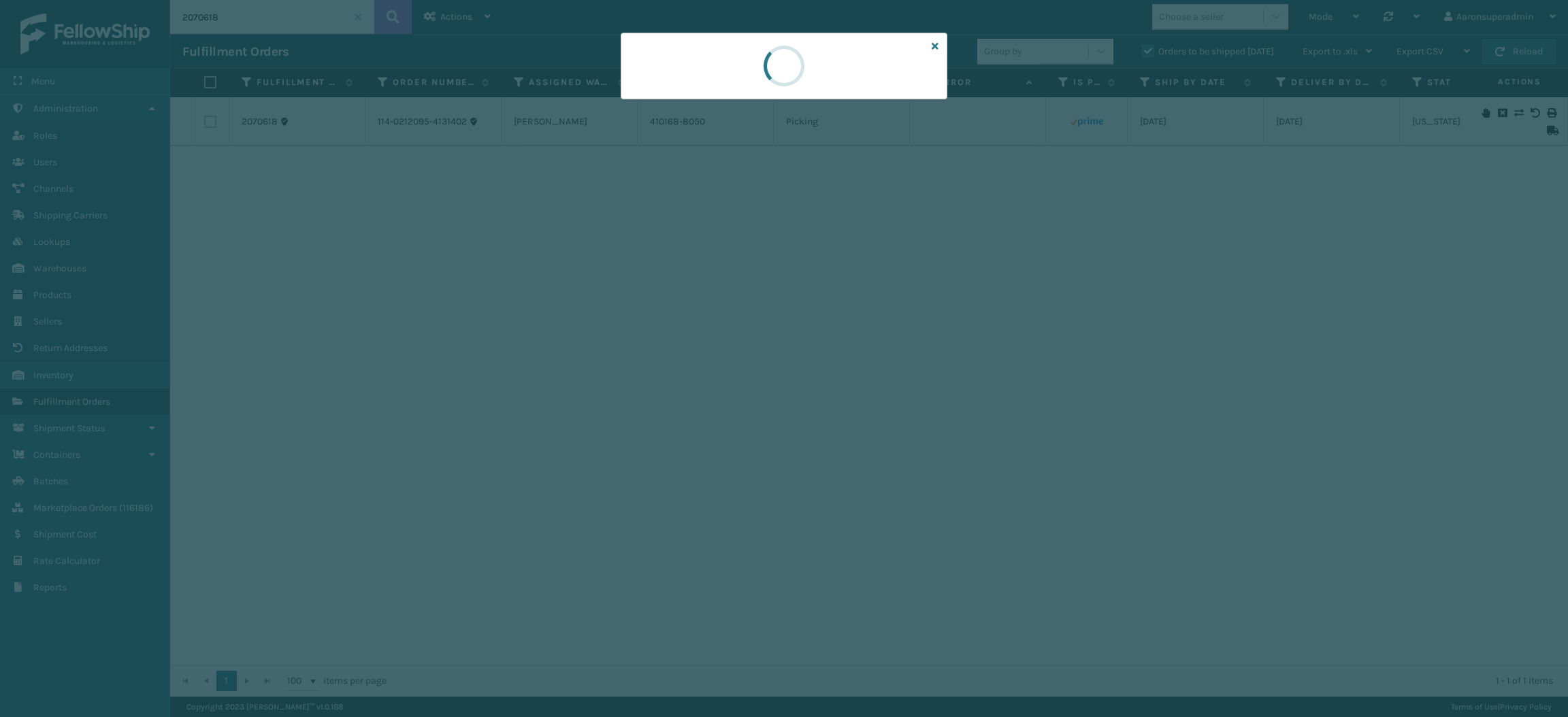
click at [694, 140] on div at bounding box center [784, 358] width 1568 height 717
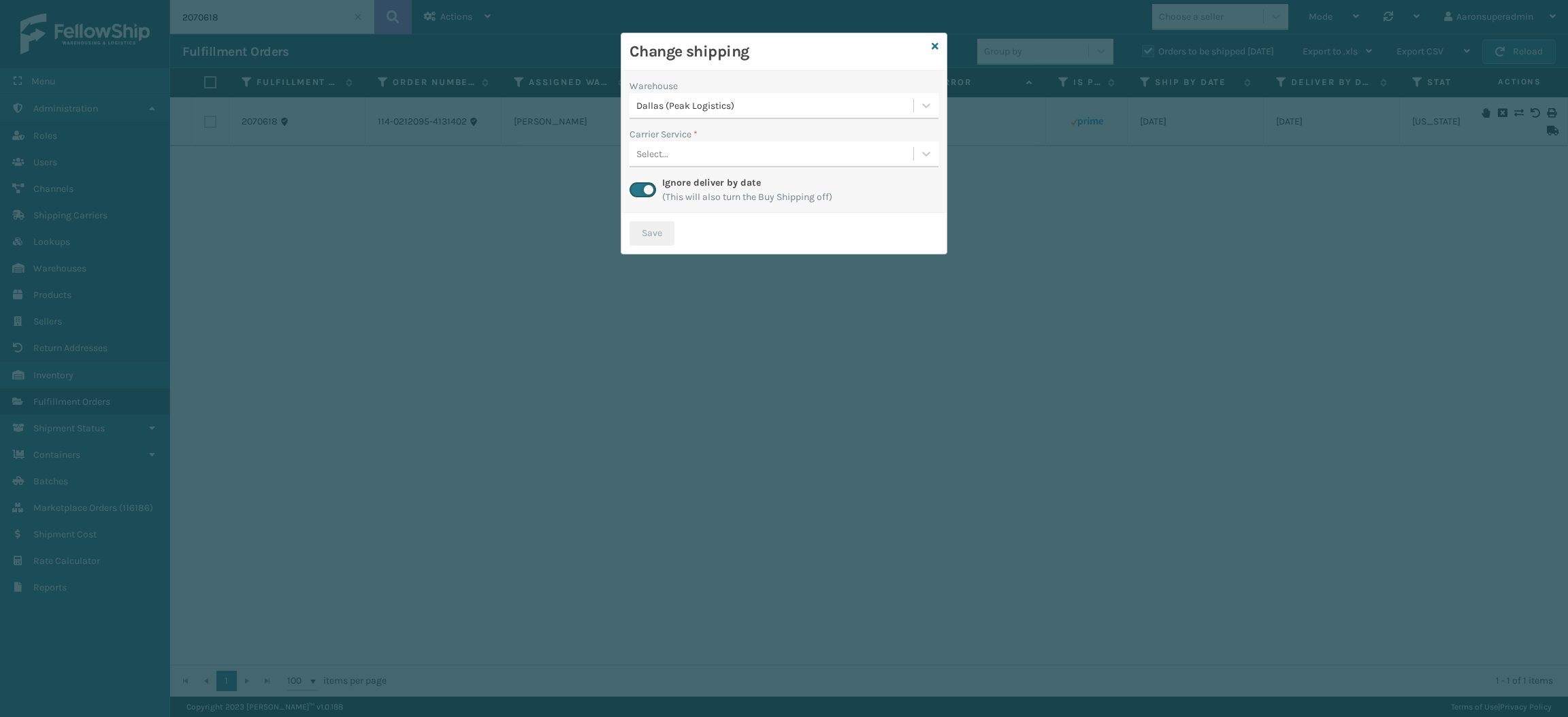
click at [680, 147] on div "Select..." at bounding box center [771, 154] width 284 height 23
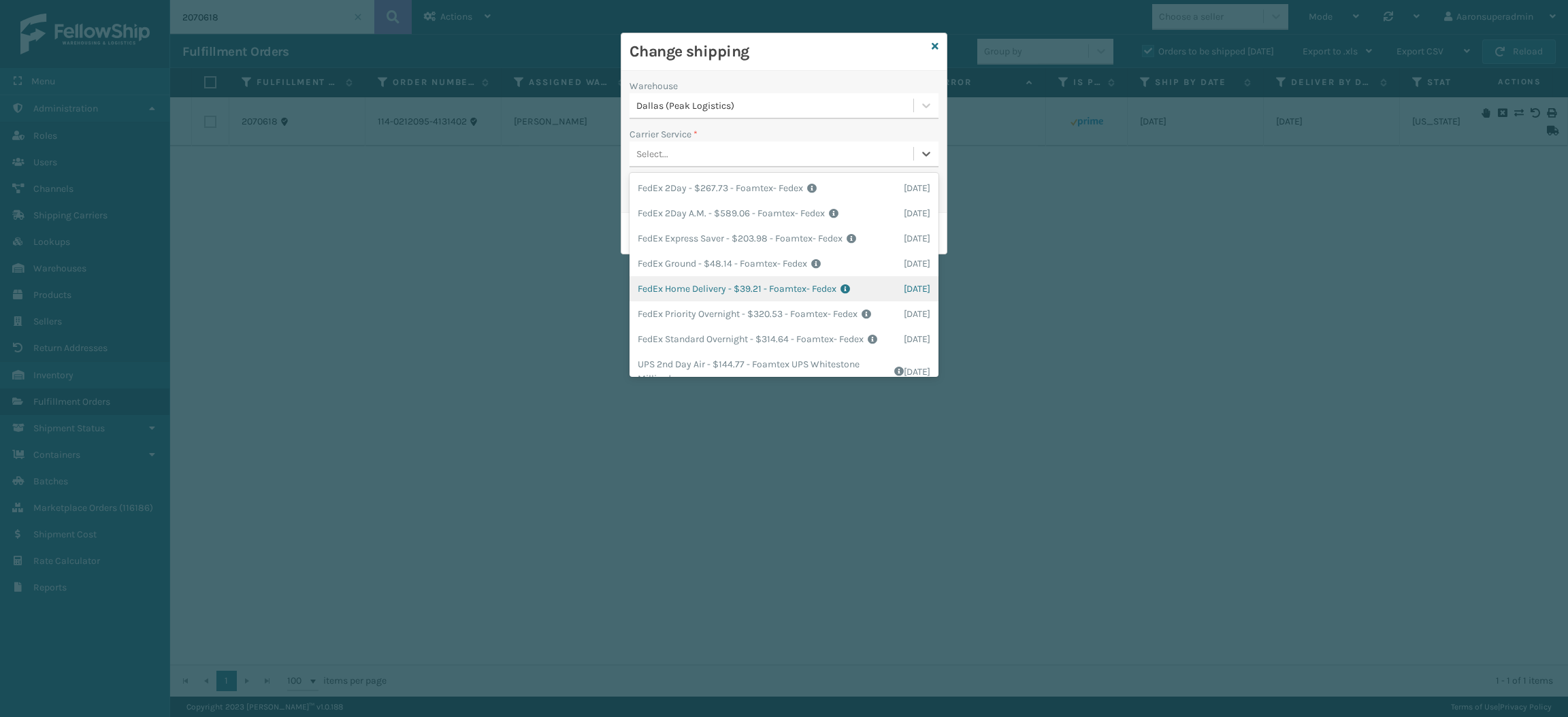
click at [688, 295] on div "FedEx Home Delivery - $39.21 - Foamtex- Fedex Shipping Cost $39.21 Surplus Cost…" at bounding box center [784, 289] width 309 height 25
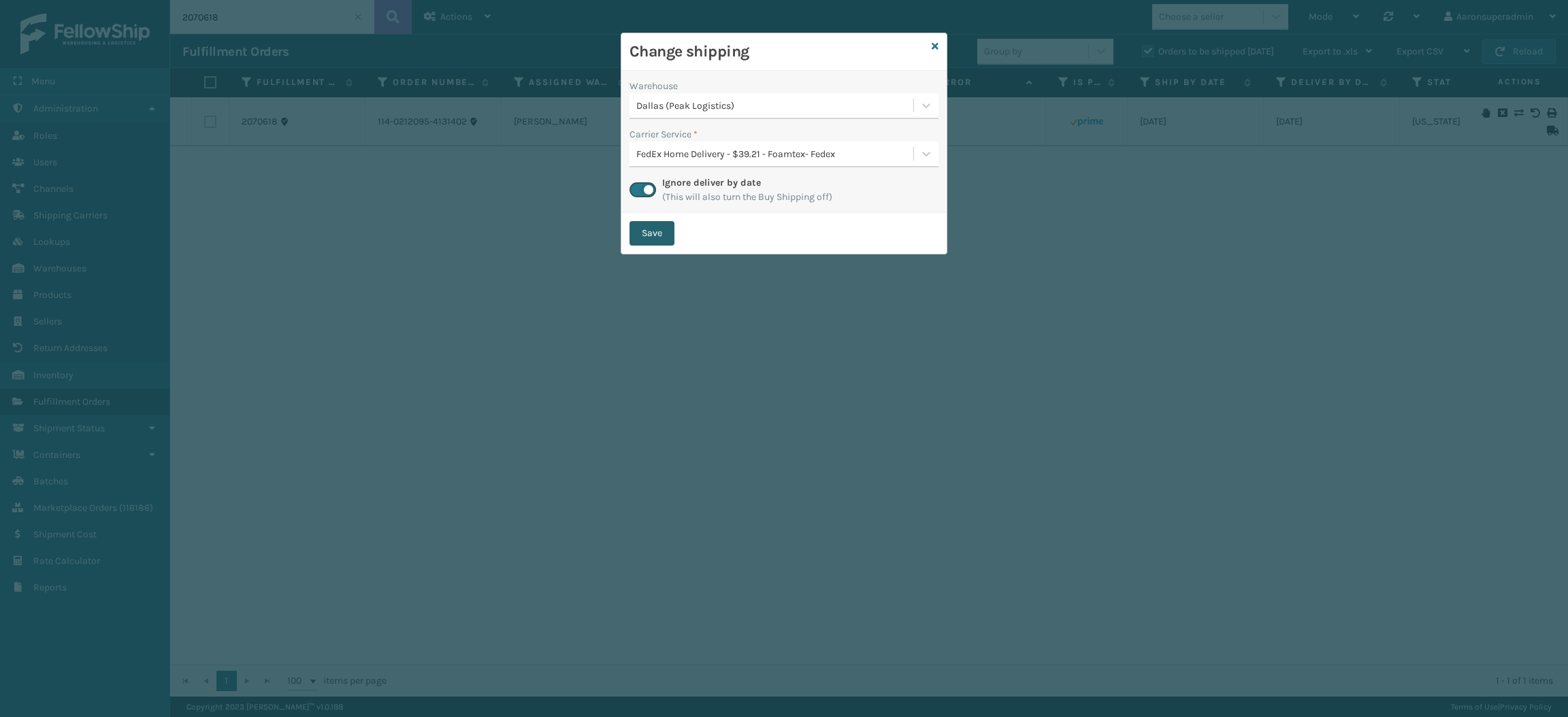
click at [658, 242] on button "Save" at bounding box center [651, 233] width 45 height 25
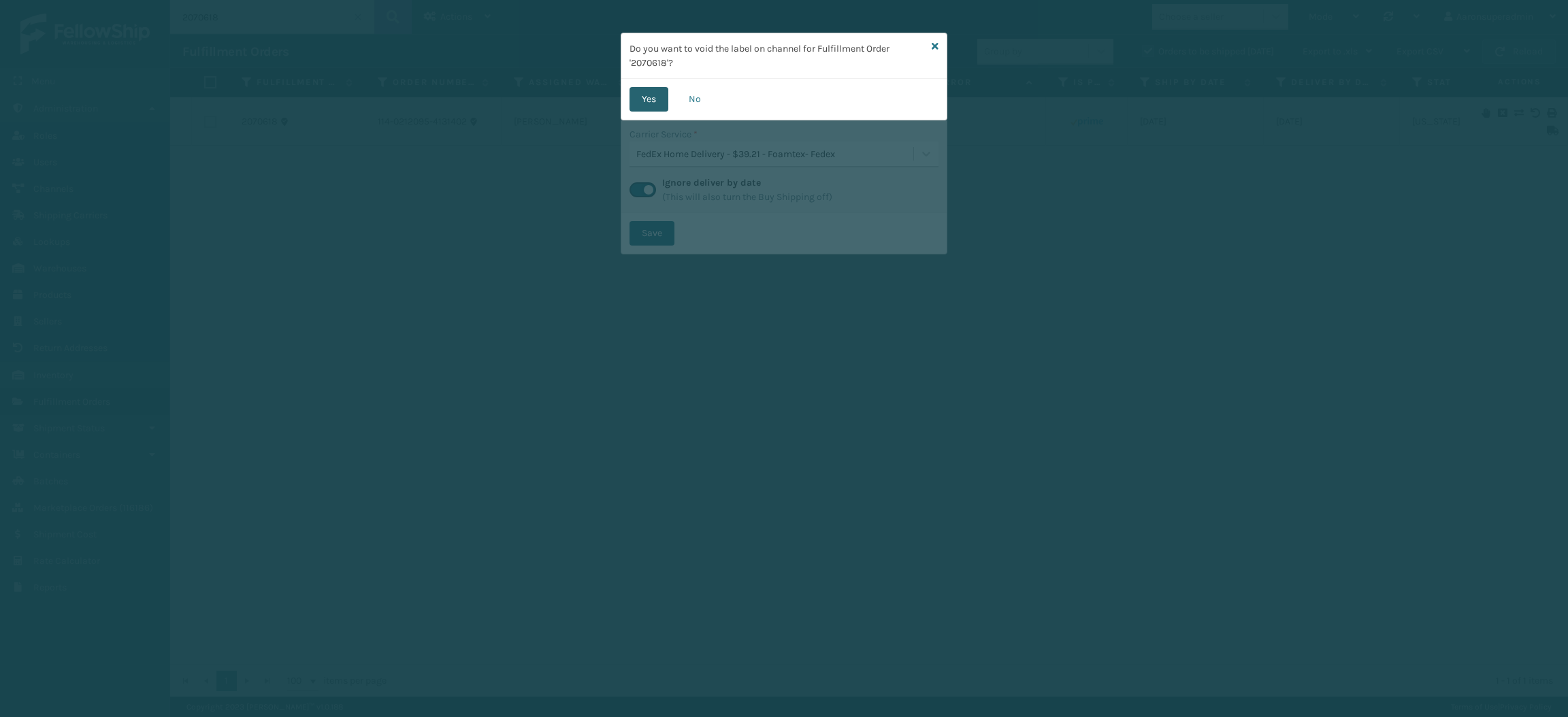
click at [657, 97] on button "Yes" at bounding box center [649, 99] width 39 height 25
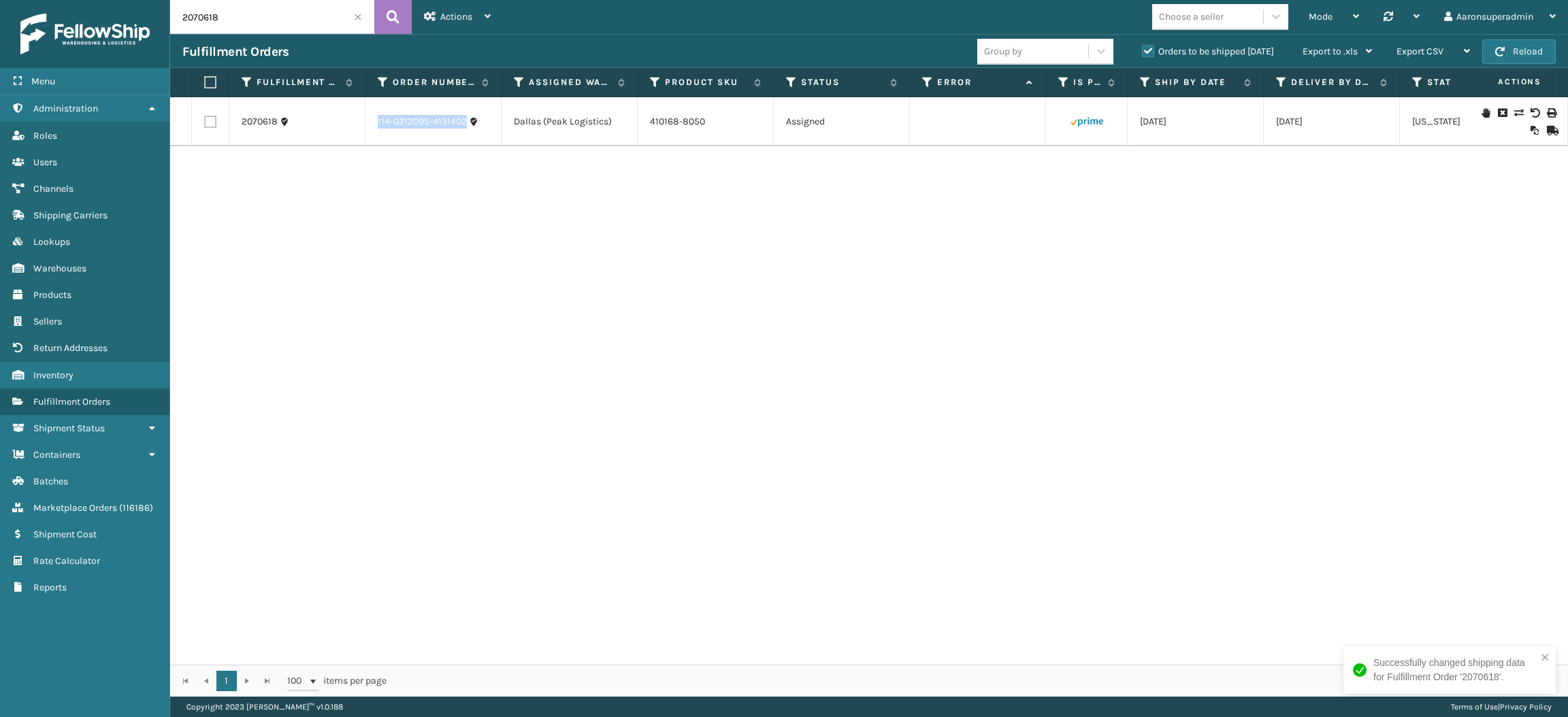
drag, startPoint x: 487, startPoint y: 125, endPoint x: 353, endPoint y: 123, distance: 134.0
copy tr "114-0212095-4131402"
click at [266, 11] on input "2070618" at bounding box center [272, 17] width 205 height 34
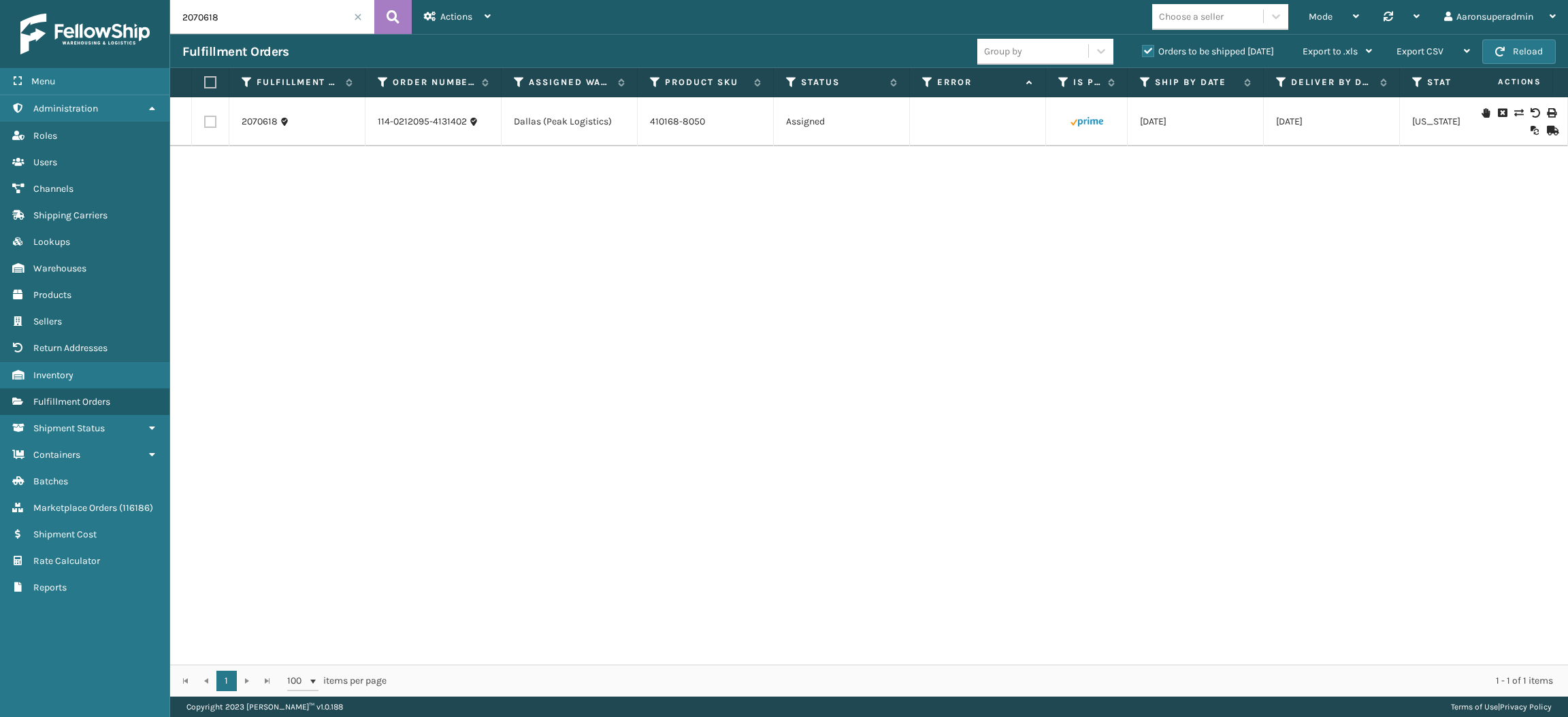
paste input "114-0212095-4131402"
click at [227, 30] on input "114-0212095-4131402" at bounding box center [272, 17] width 205 height 34
paste input "2071071"
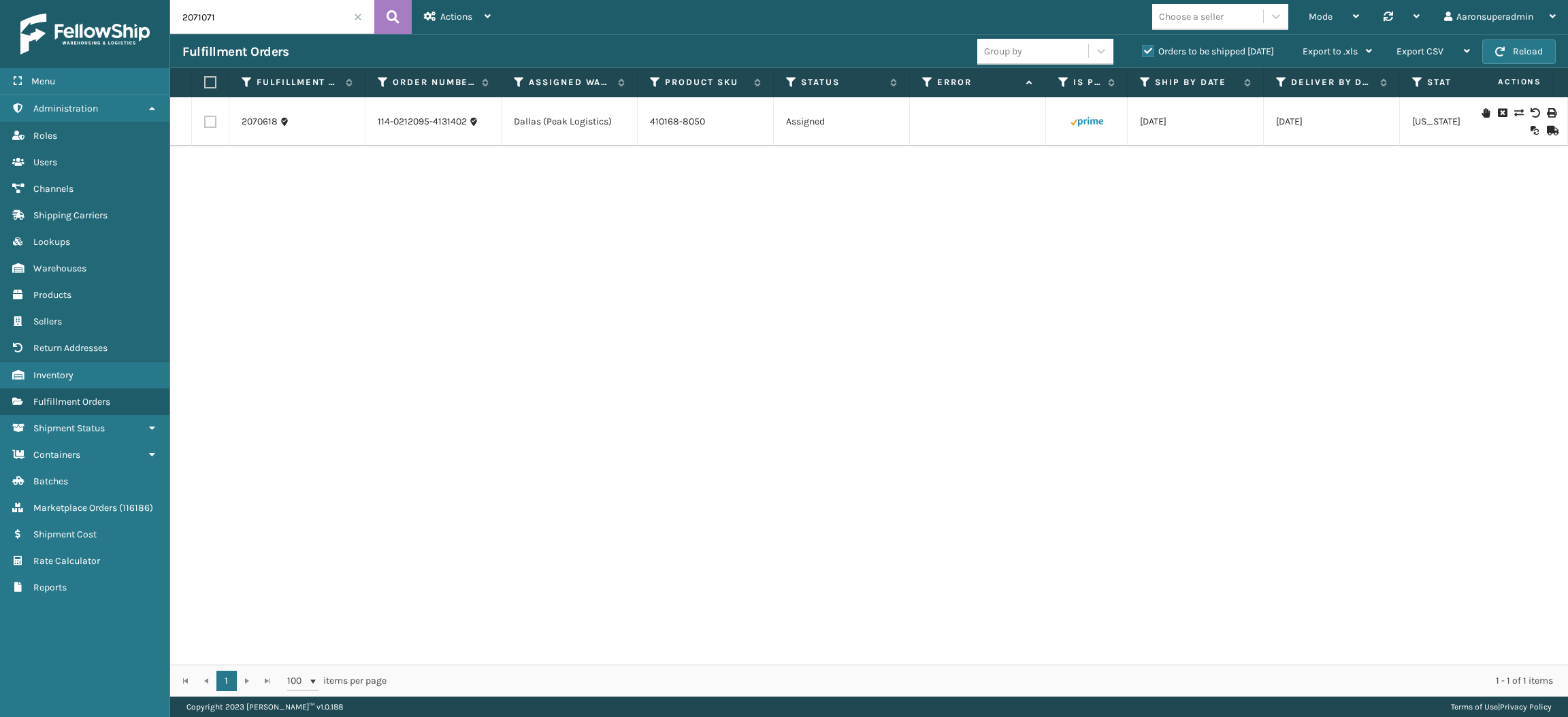
type input "2071071"
click at [686, 123] on link "MIL-NGT-LGY" at bounding box center [678, 121] width 56 height 11
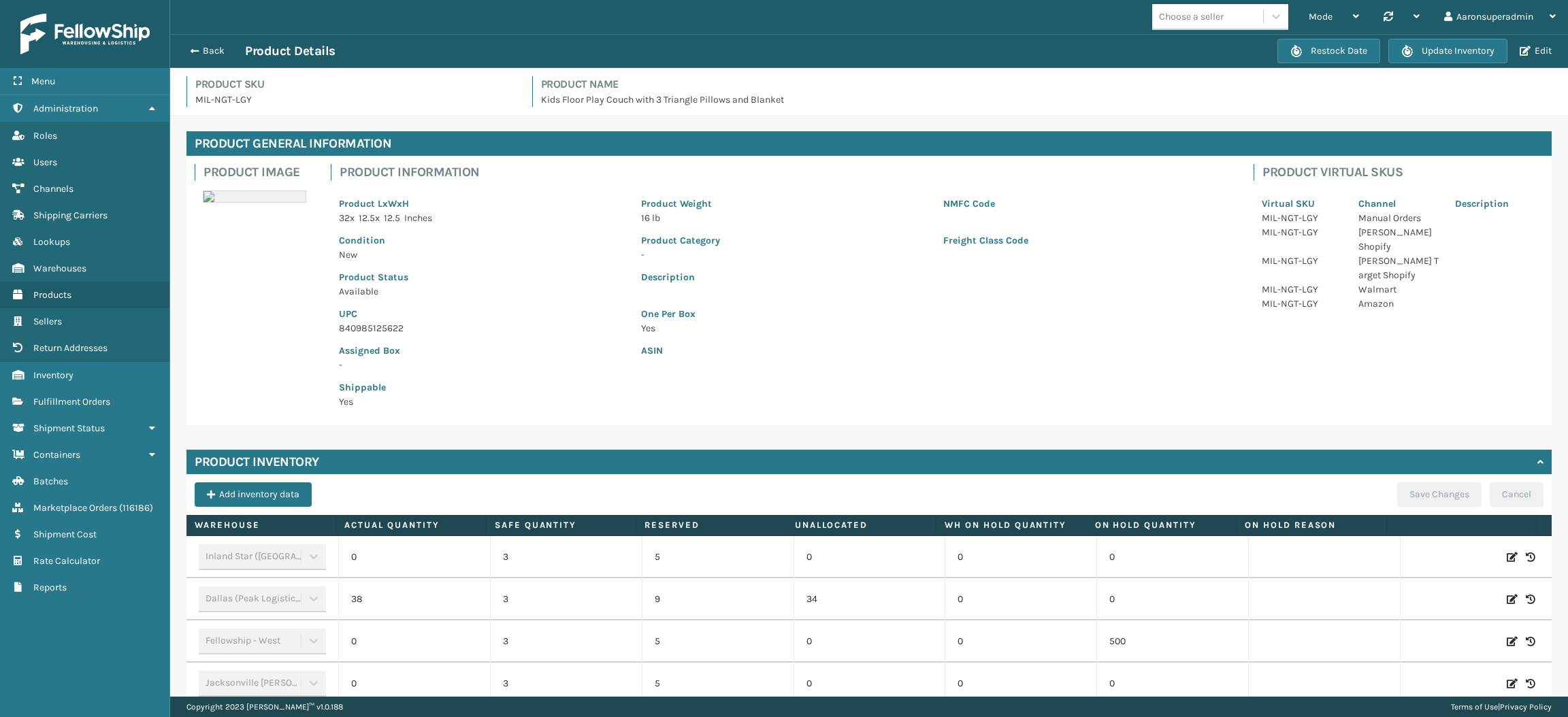
scroll to position [233, 0]
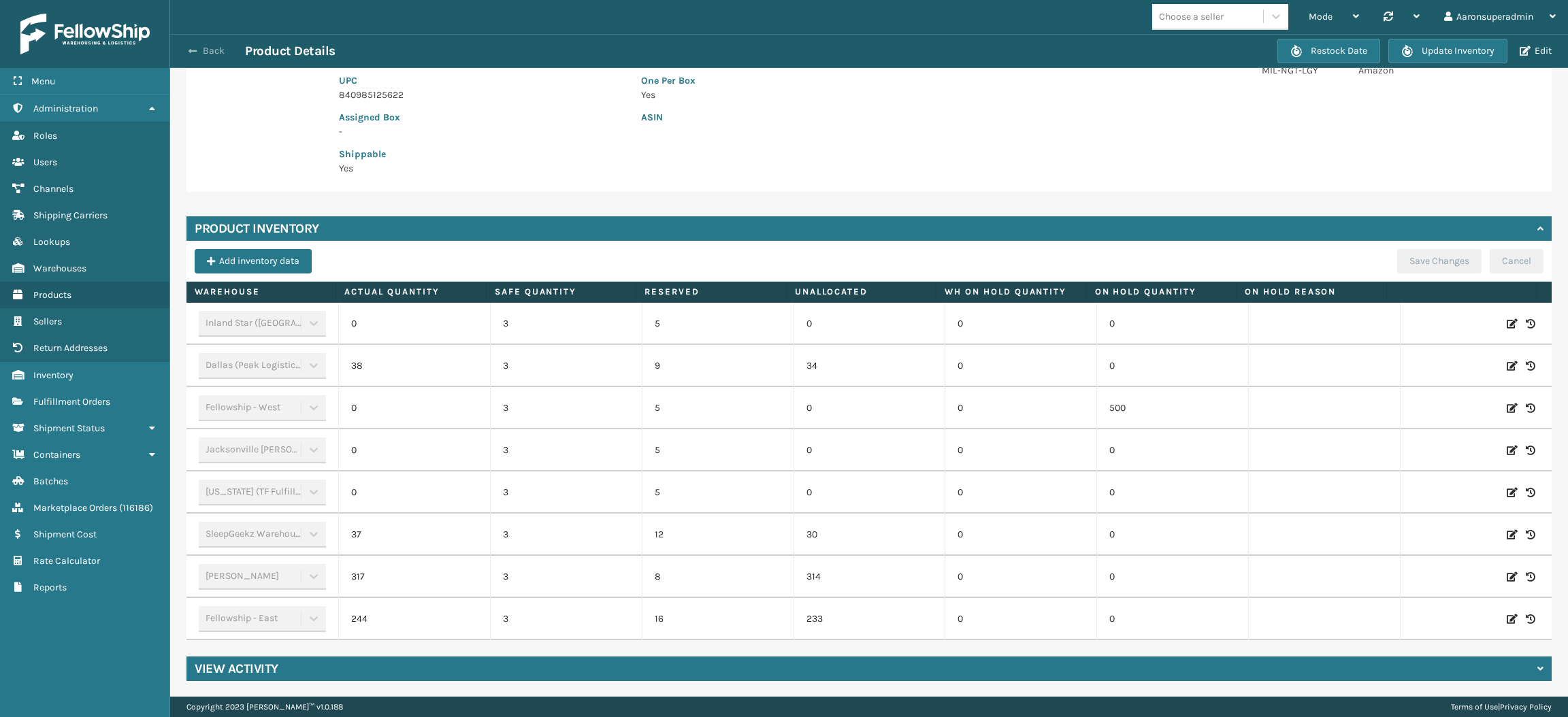
click at [219, 51] on button "Back" at bounding box center [213, 51] width 62 height 12
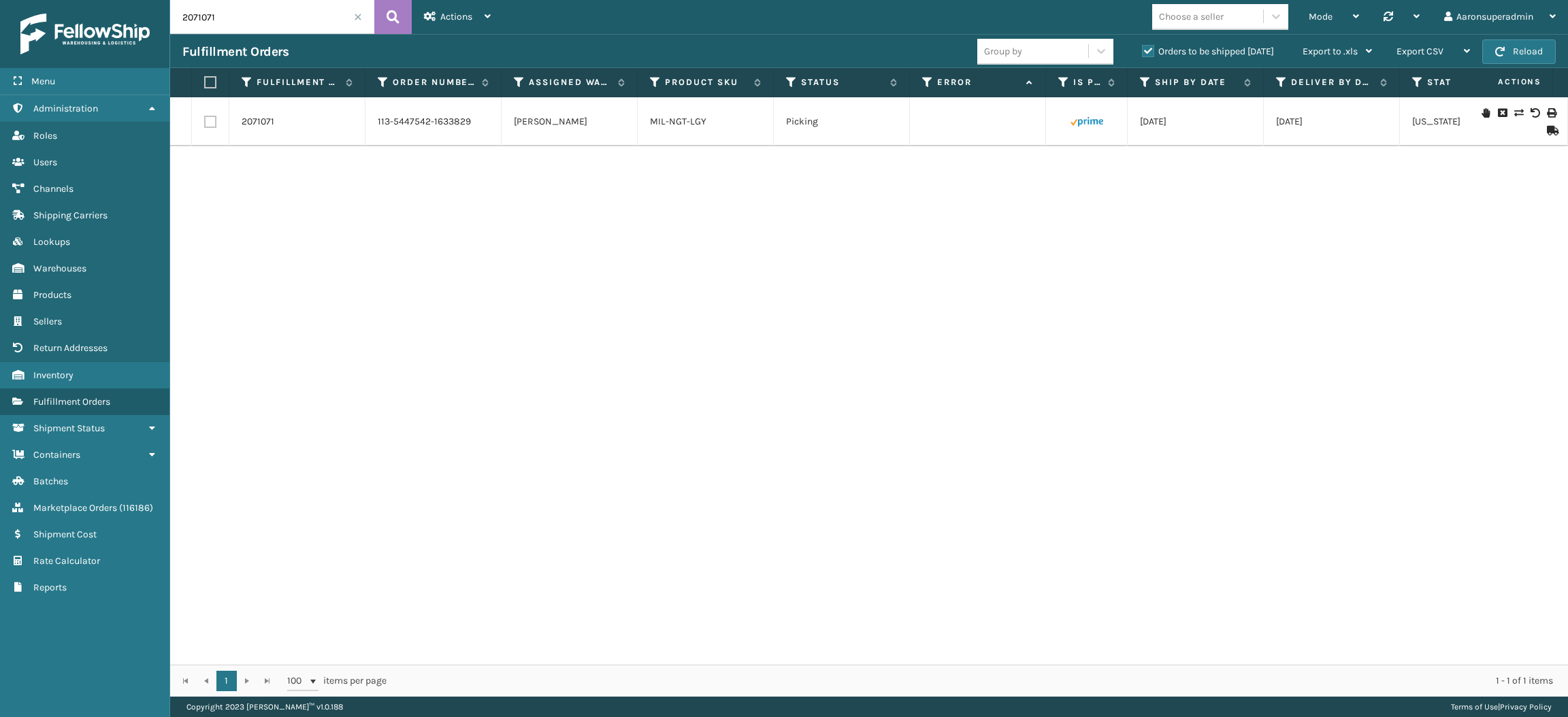
click at [1547, 131] on icon at bounding box center [1550, 130] width 8 height 10
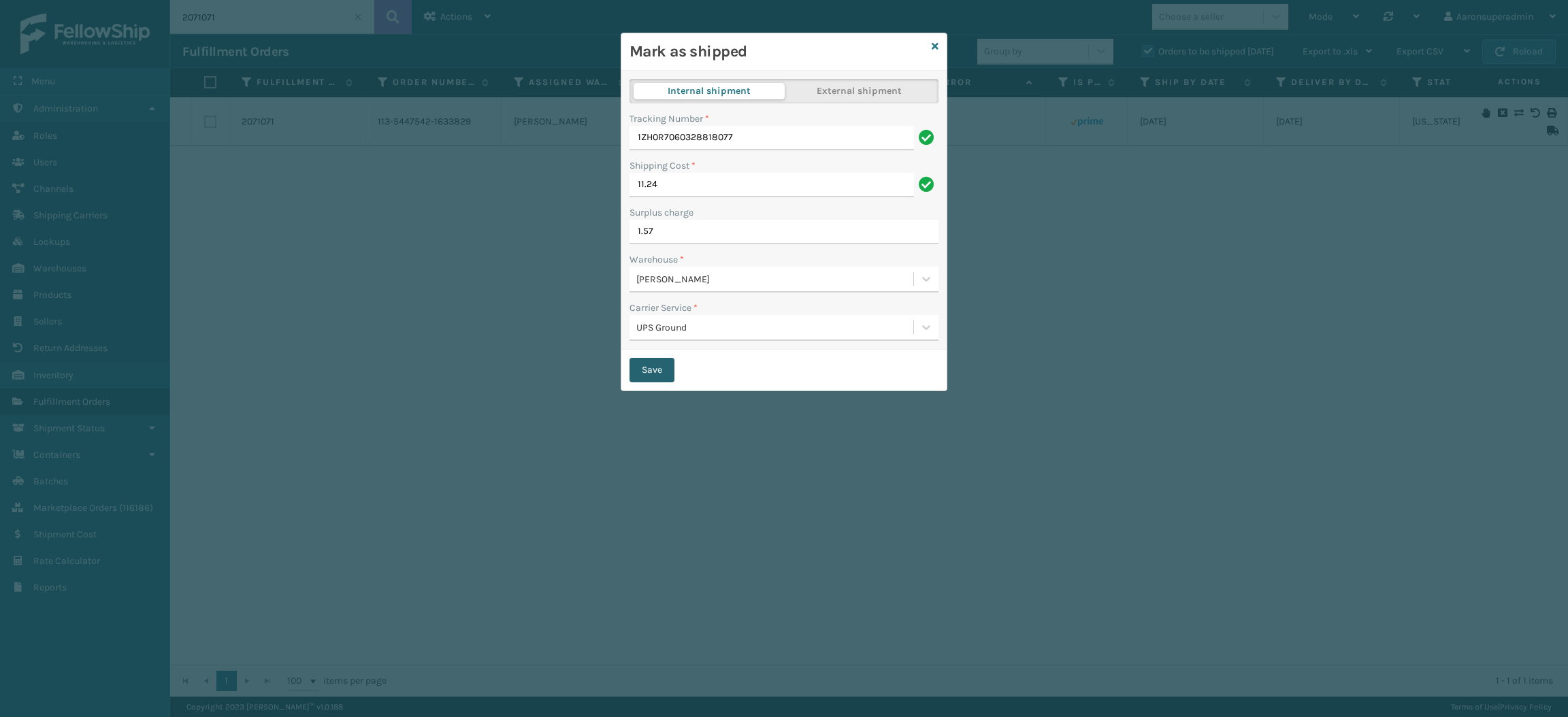
click at [652, 378] on button "Save" at bounding box center [651, 370] width 45 height 25
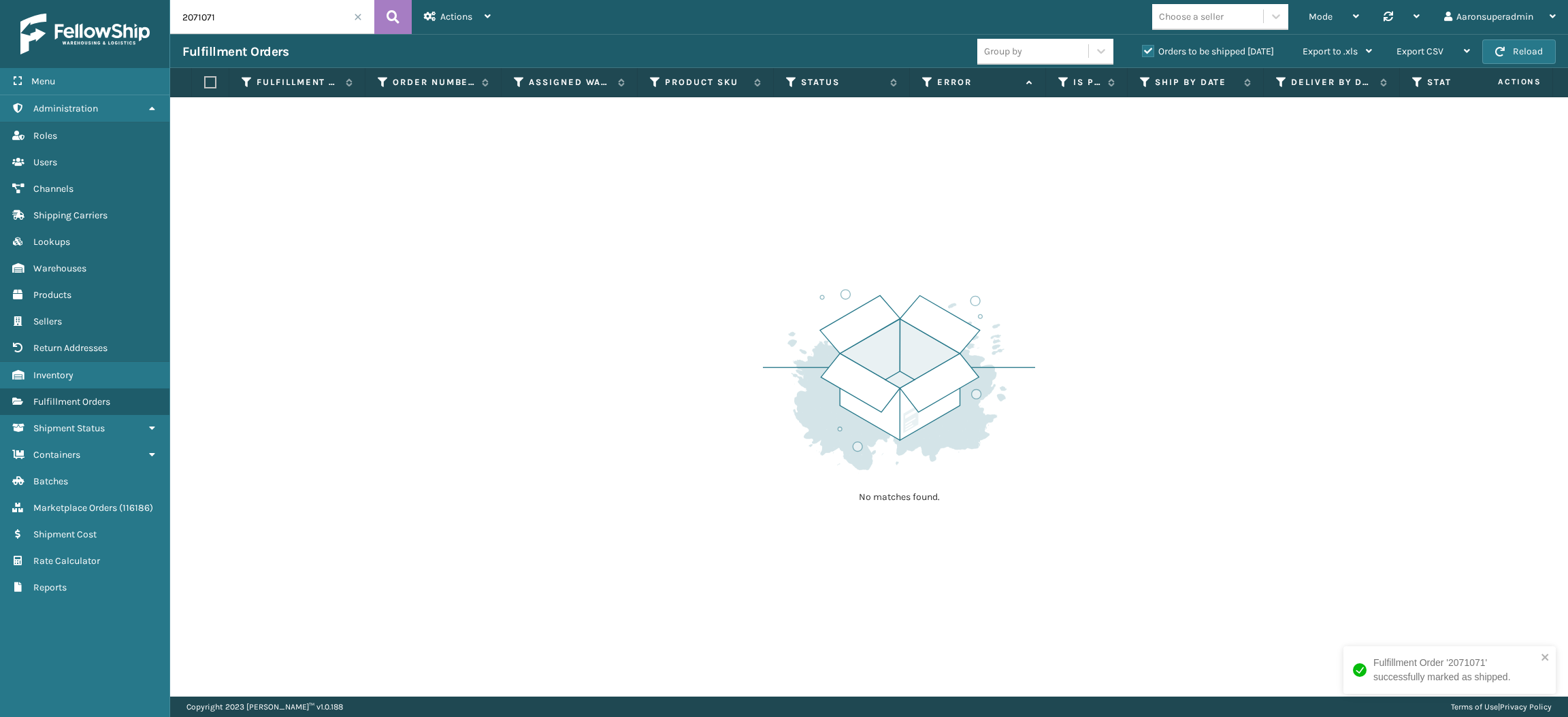
click at [356, 18] on span at bounding box center [357, 17] width 8 height 8
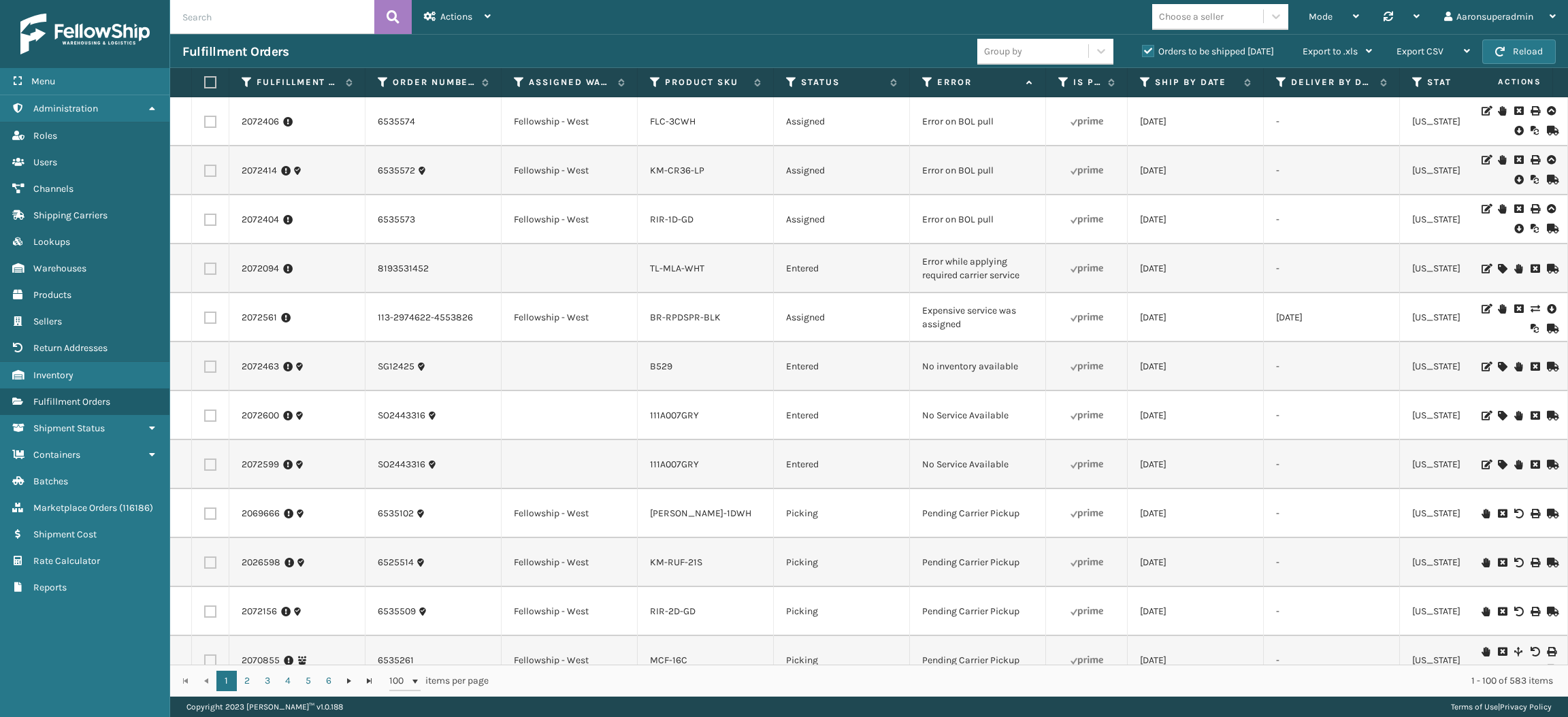
click at [687, 290] on td "TL-MLA-WHT" at bounding box center [705, 269] width 136 height 49
drag, startPoint x: 356, startPoint y: 18, endPoint x: 687, endPoint y: 290, distance: 428.4
click at [687, 290] on td "TL-MLA-WHT" at bounding box center [705, 269] width 136 height 49
